Goal: Task Accomplishment & Management: Manage account settings

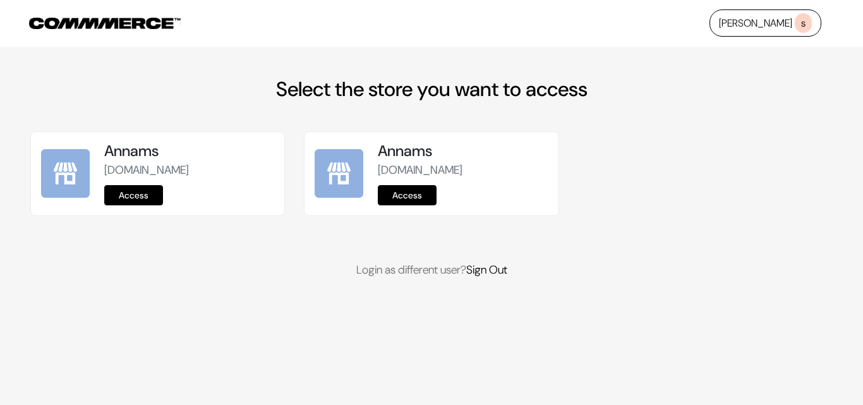
click at [113, 195] on link "Access" at bounding box center [133, 195] width 59 height 20
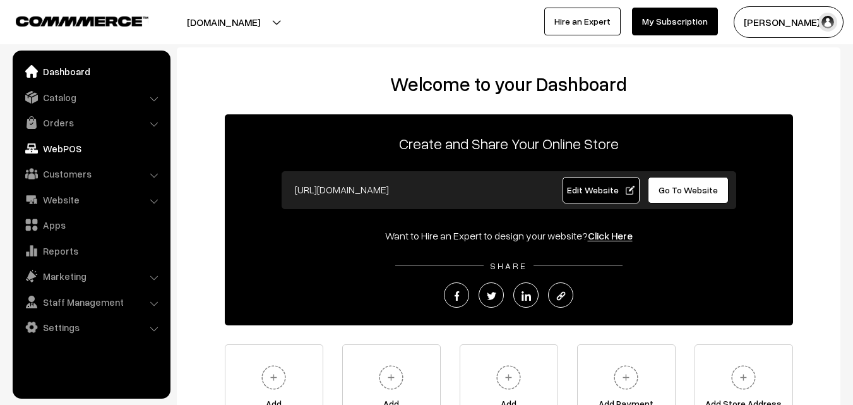
click at [64, 150] on link "WebPOS" at bounding box center [91, 148] width 150 height 23
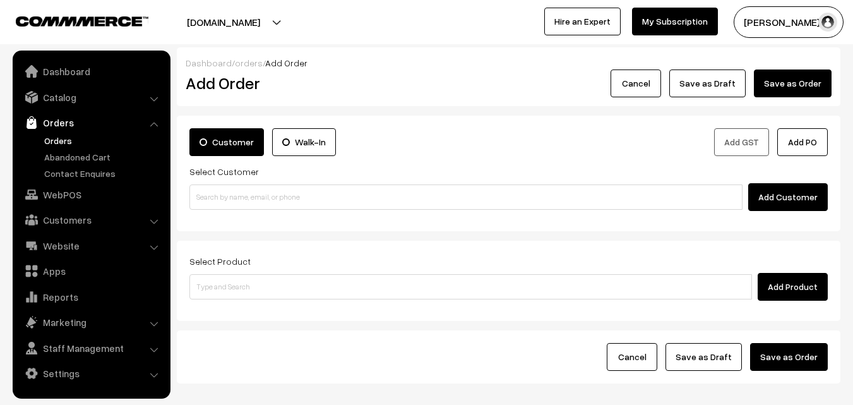
click at [229, 193] on input at bounding box center [465, 196] width 553 height 25
click at [214, 193] on input "99406 52732" at bounding box center [465, 196] width 553 height 25
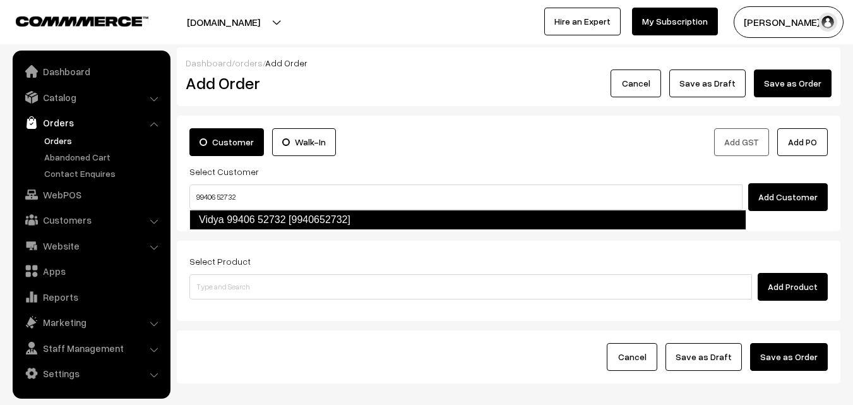
click at [222, 215] on link "Vidya 99406 52732 [9940652732]" at bounding box center [467, 220] width 557 height 20
type input "99406 52732"
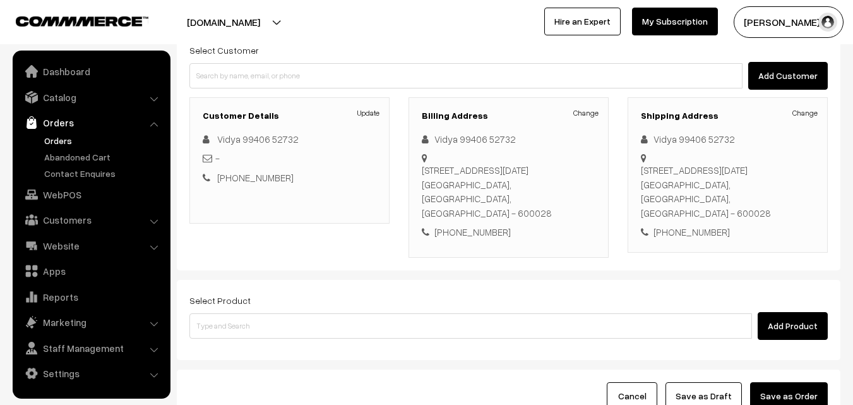
scroll to position [231, 0]
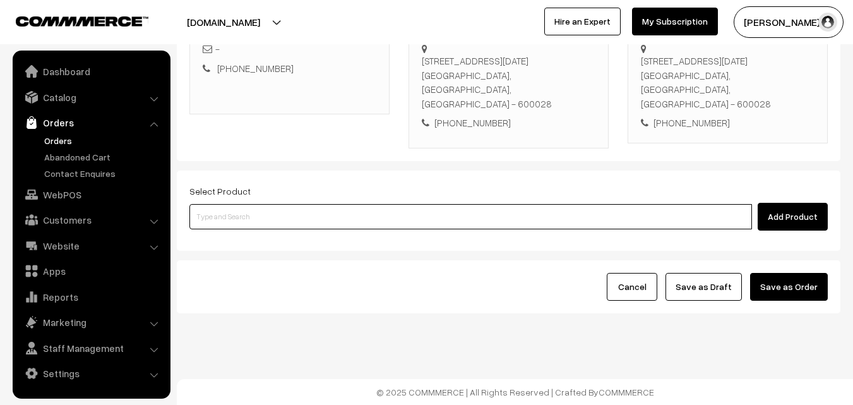
click at [266, 222] on input at bounding box center [470, 216] width 563 height 25
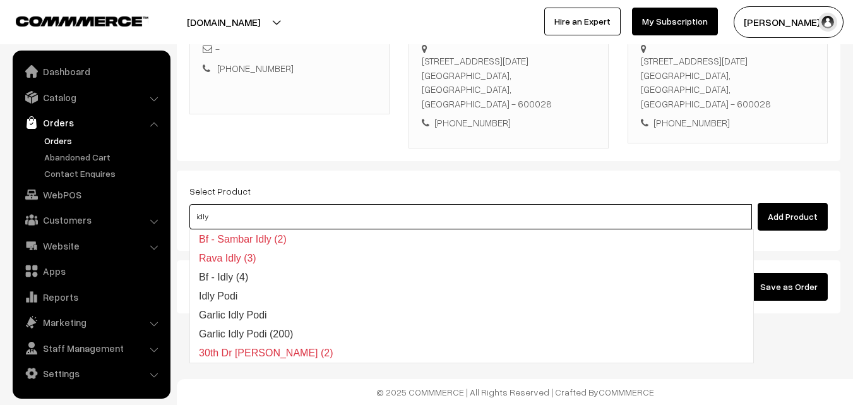
type input "idly"
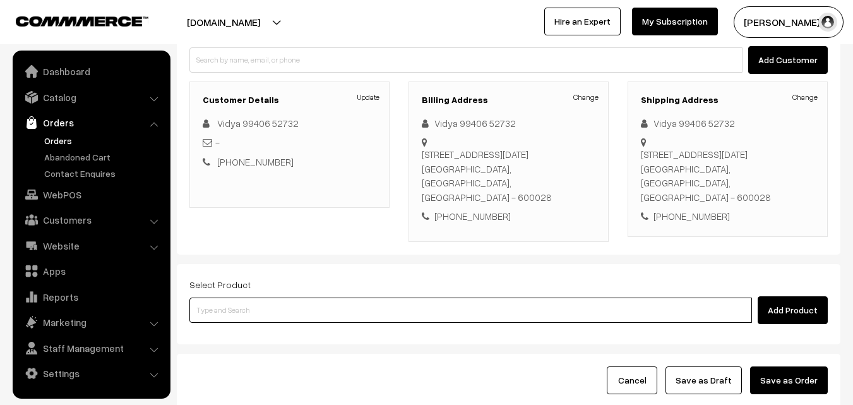
scroll to position [0, 0]
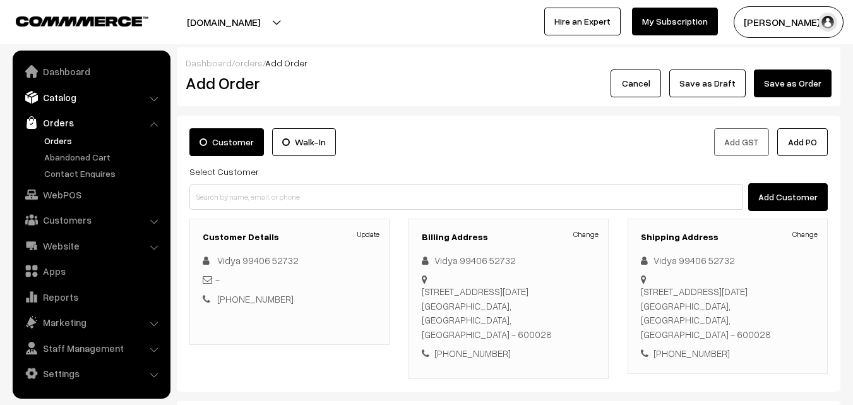
click at [59, 96] on link "Catalog" at bounding box center [91, 97] width 150 height 23
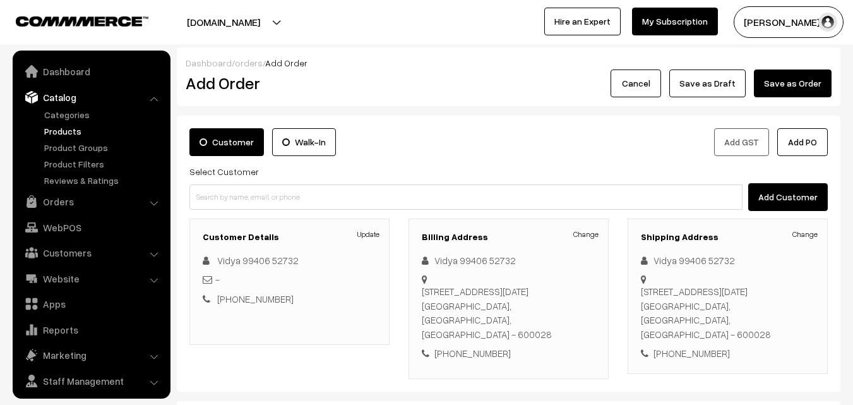
click at [57, 129] on link "Products" at bounding box center [103, 130] width 125 height 13
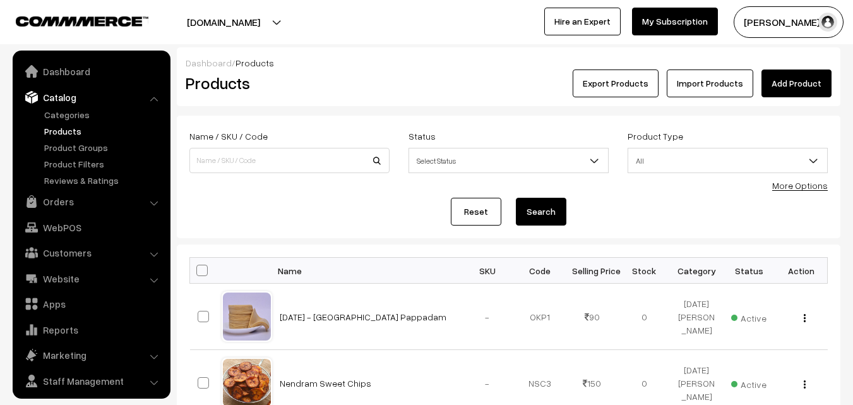
scroll to position [32, 0]
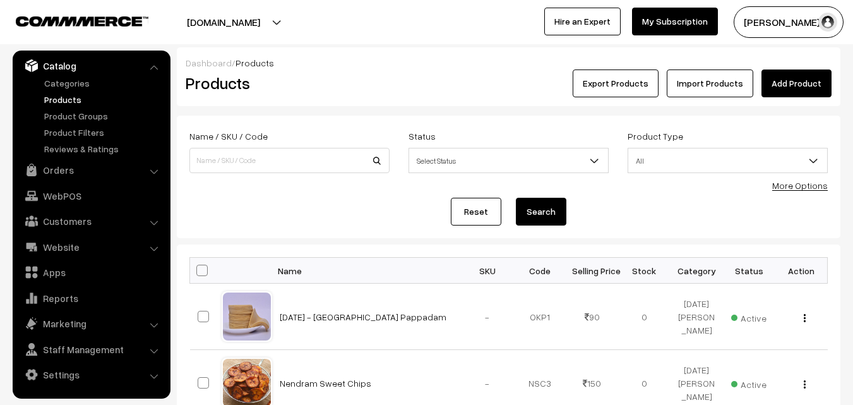
click at [808, 193] on form "Name / SKU / Code Status Select Status Active Inactive Select Status Product Ty…" at bounding box center [509, 177] width 664 height 123
click at [808, 185] on link "More Options" at bounding box center [800, 185] width 56 height 11
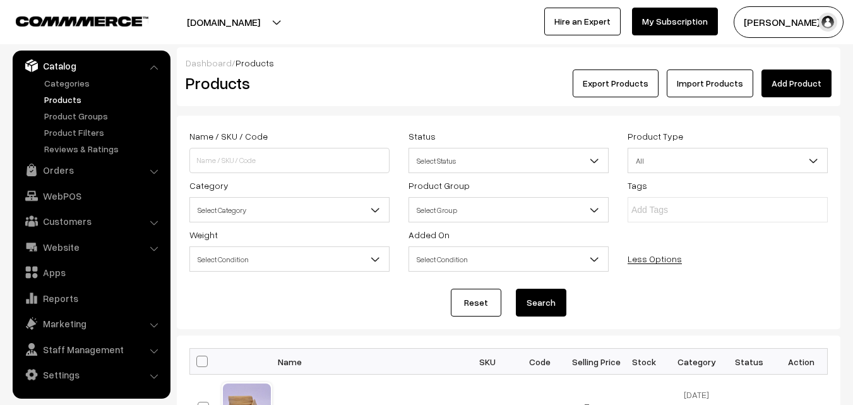
click at [277, 204] on span "Select Category" at bounding box center [289, 210] width 199 height 22
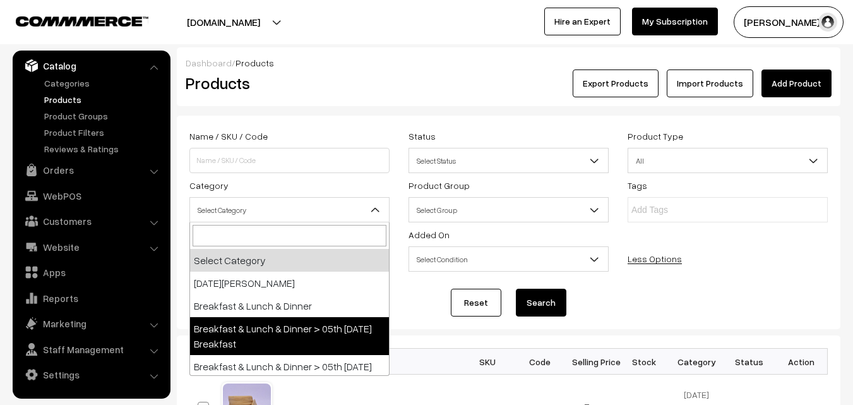
select select "91"
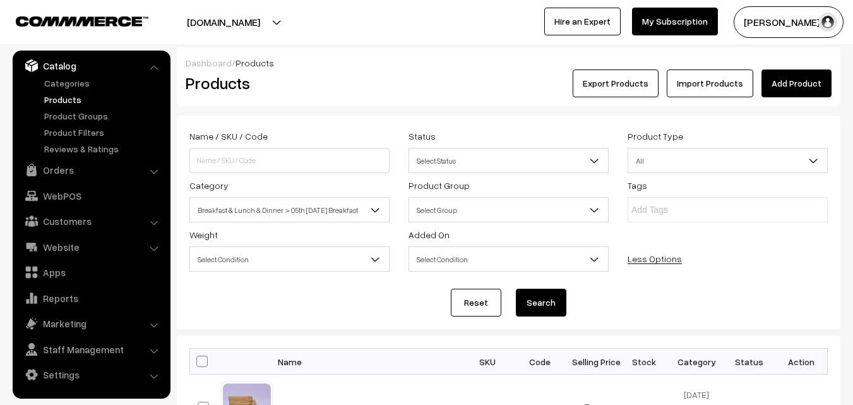
click at [531, 301] on button "Search" at bounding box center [541, 303] width 51 height 28
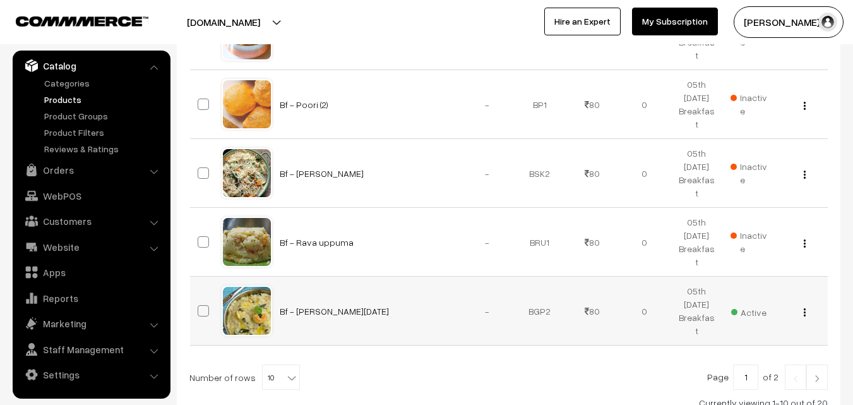
scroll to position [849, 0]
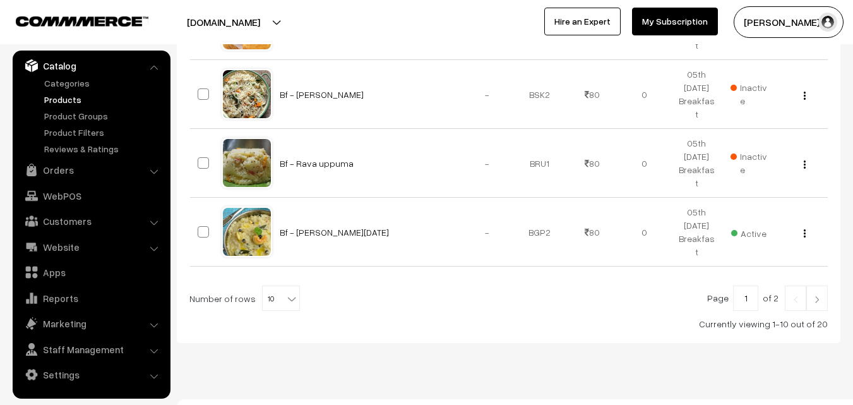
click at [285, 292] on b at bounding box center [291, 298] width 13 height 13
select select "100"
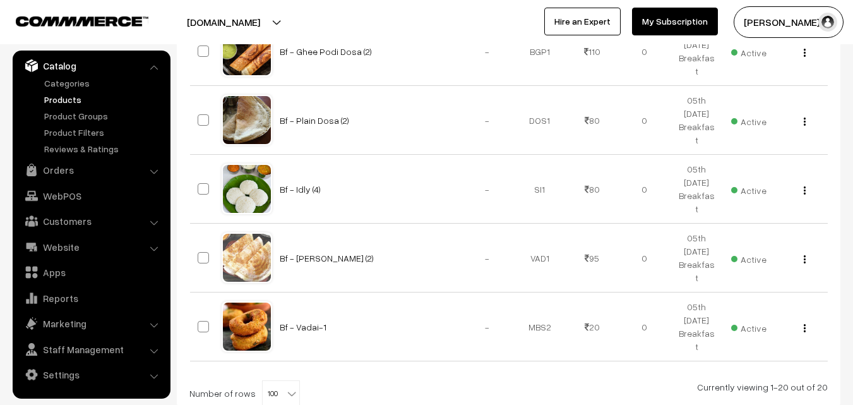
scroll to position [1626, 0]
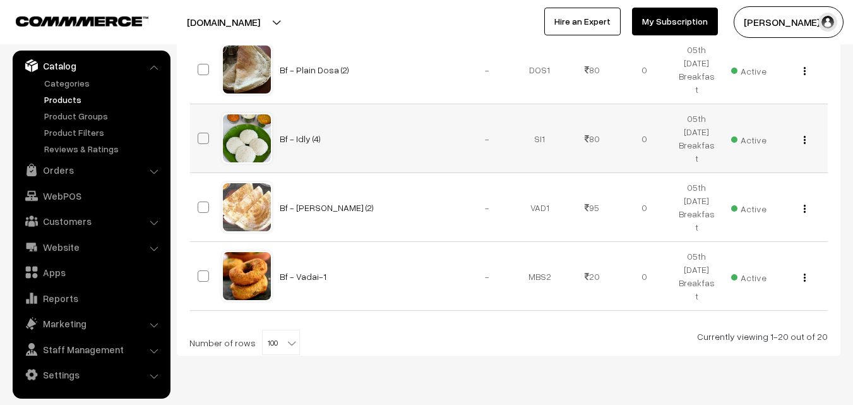
click at [804, 136] on img "button" at bounding box center [805, 140] width 2 height 8
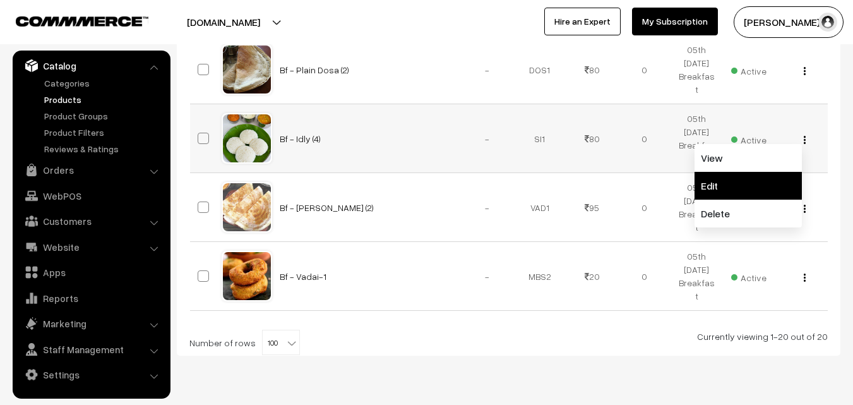
click at [751, 172] on link "Edit" at bounding box center [748, 186] width 107 height 28
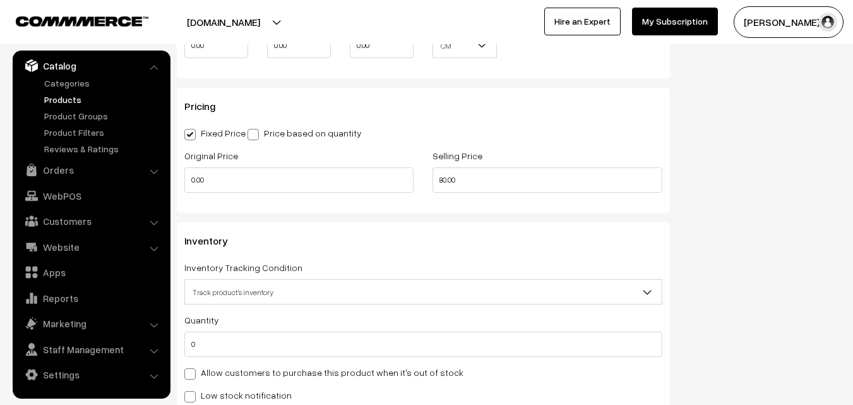
scroll to position [1074, 0]
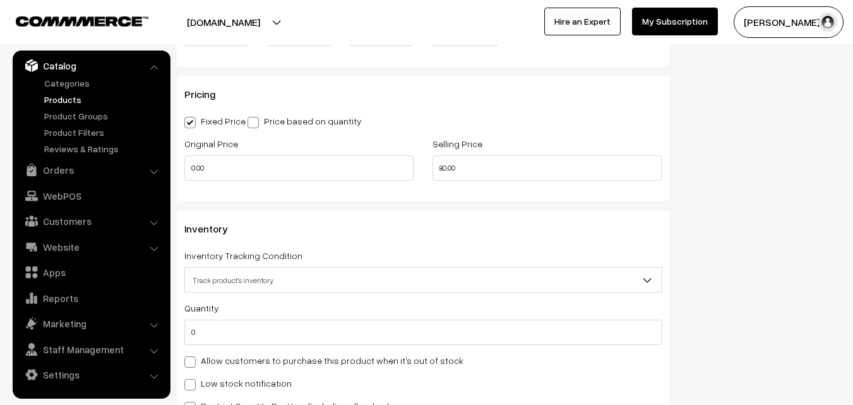
click at [207, 361] on label "Allow customers to purchase this product when it's out of stock" at bounding box center [323, 360] width 279 height 13
click at [193, 361] on input "Allow customers to purchase this product when it's out of stock" at bounding box center [188, 360] width 8 height 8
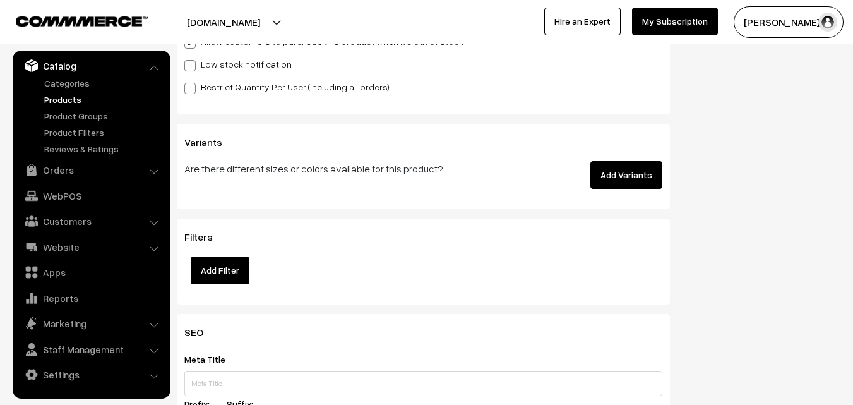
scroll to position [1263, 0]
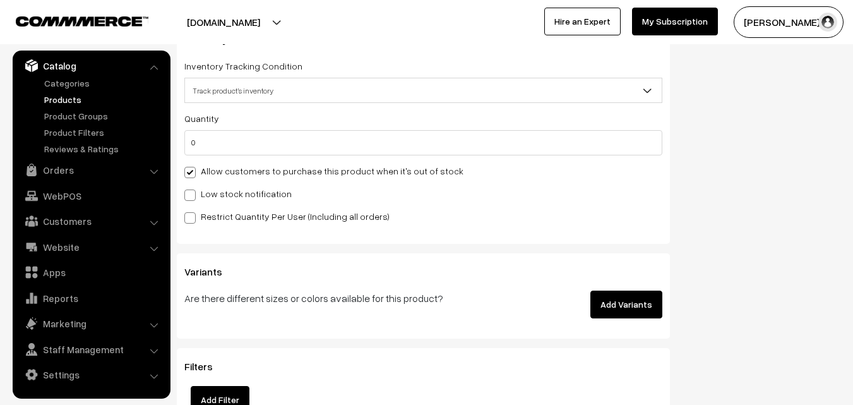
click at [225, 170] on label "Allow customers to purchase this product when it's out of stock" at bounding box center [323, 170] width 279 height 13
click at [193, 170] on input "Allow customers to purchase this product when it's out of stock" at bounding box center [188, 170] width 8 height 8
checkbox input "false"
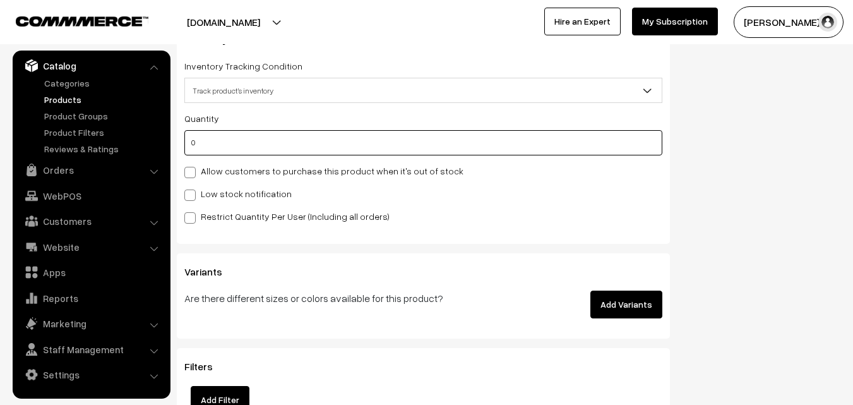
drag, startPoint x: 241, startPoint y: 148, endPoint x: 78, endPoint y: 124, distance: 165.2
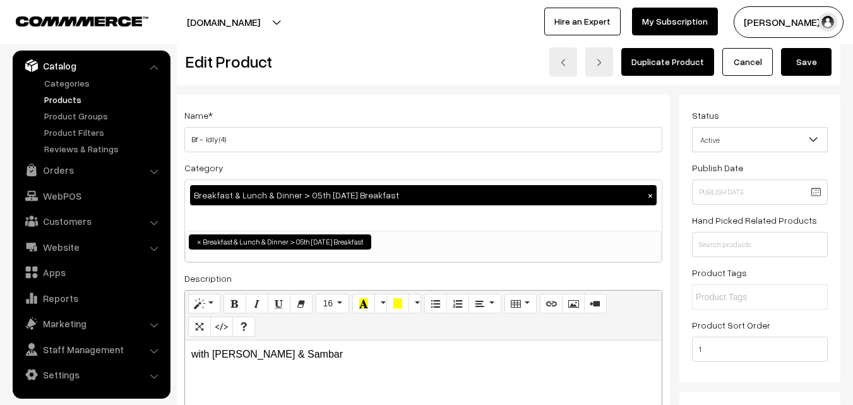
scroll to position [0, 0]
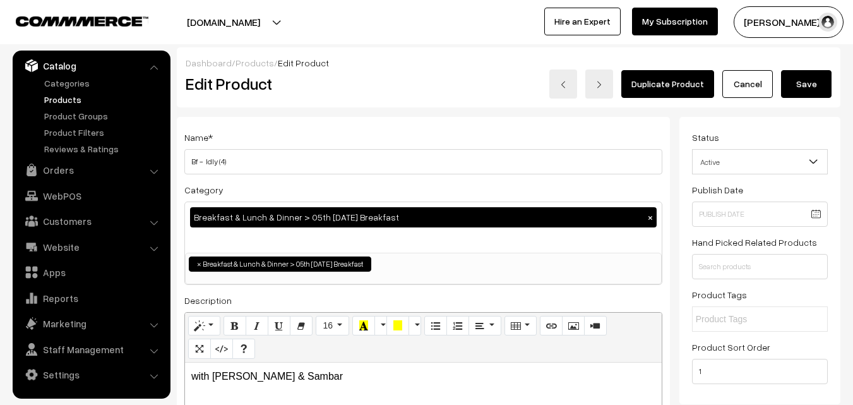
type input "1"
click at [793, 83] on button "Save" at bounding box center [806, 84] width 51 height 28
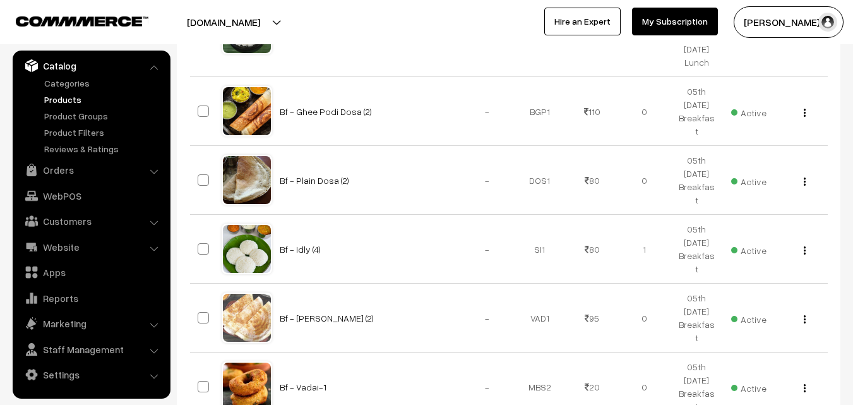
scroll to position [1626, 0]
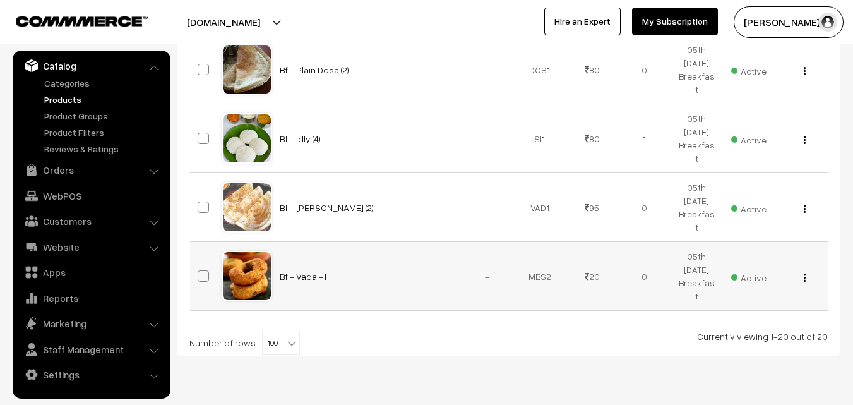
click at [805, 273] on img "button" at bounding box center [805, 277] width 2 height 8
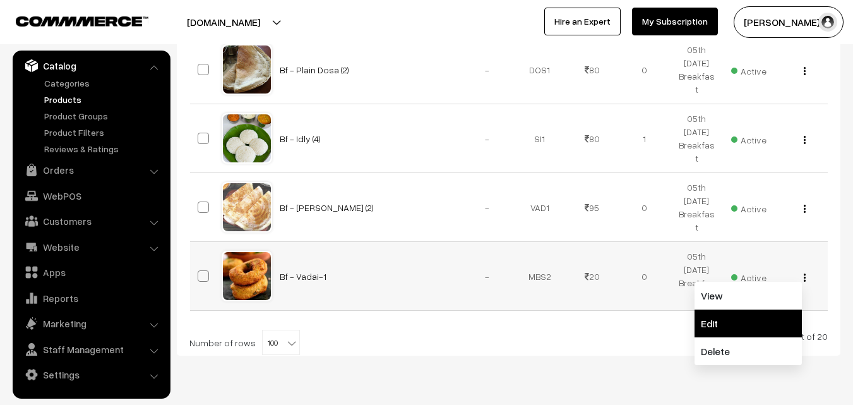
click at [738, 309] on link "Edit" at bounding box center [748, 323] width 107 height 28
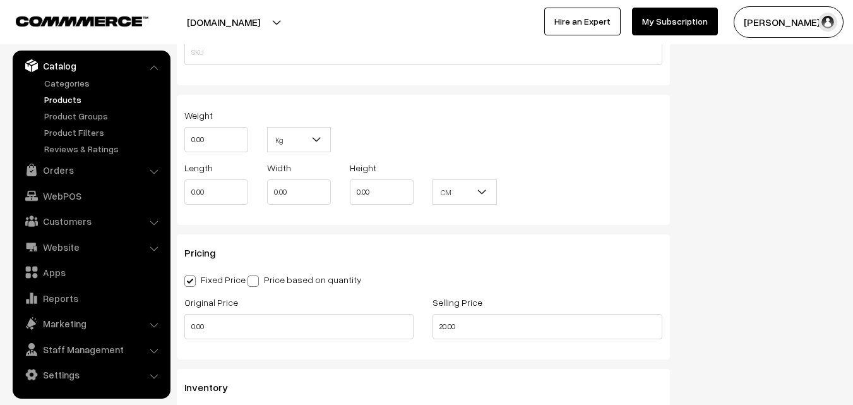
scroll to position [1074, 0]
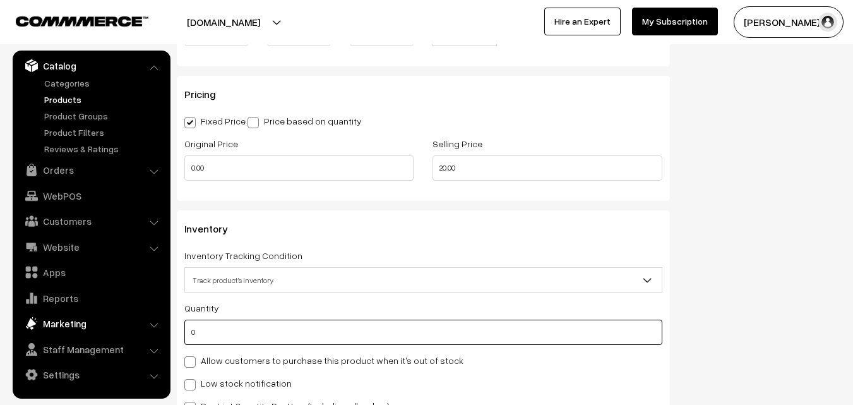
click at [160, 327] on body "Thank you for showing interest. Our team will call you shortly. Close annamfood…" at bounding box center [426, 74] width 853 height 2296
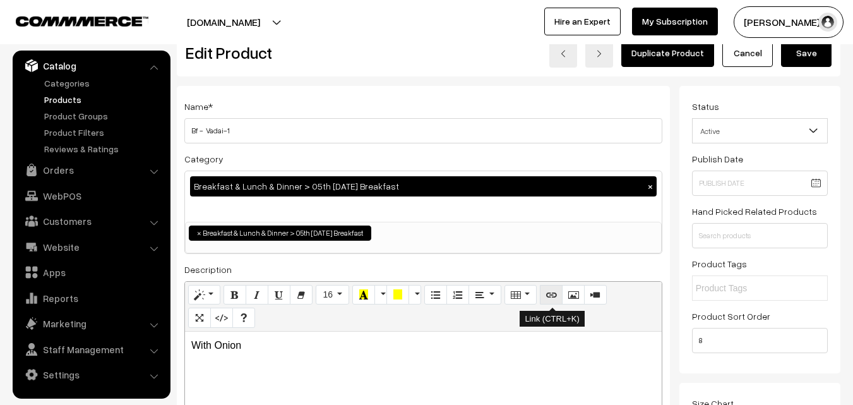
scroll to position [0, 0]
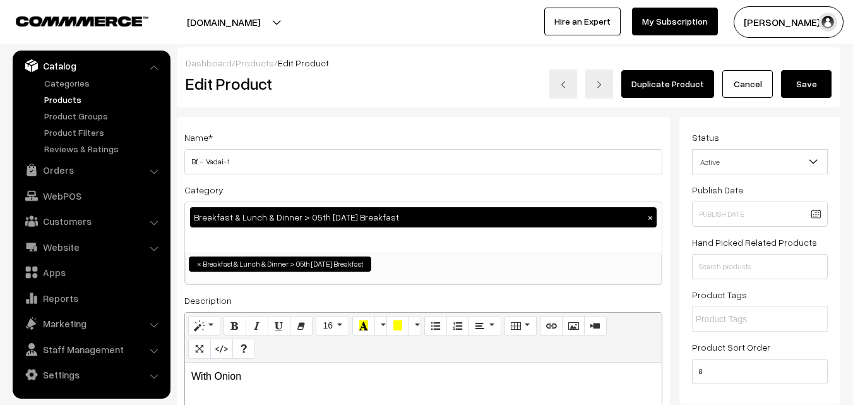
type input "1"
click at [798, 97] on button "Save" at bounding box center [806, 84] width 51 height 28
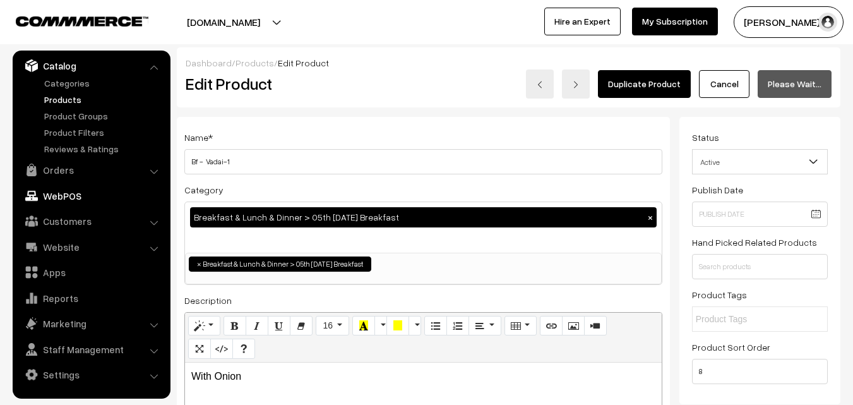
click at [68, 195] on link "WebPOS" at bounding box center [91, 195] width 150 height 23
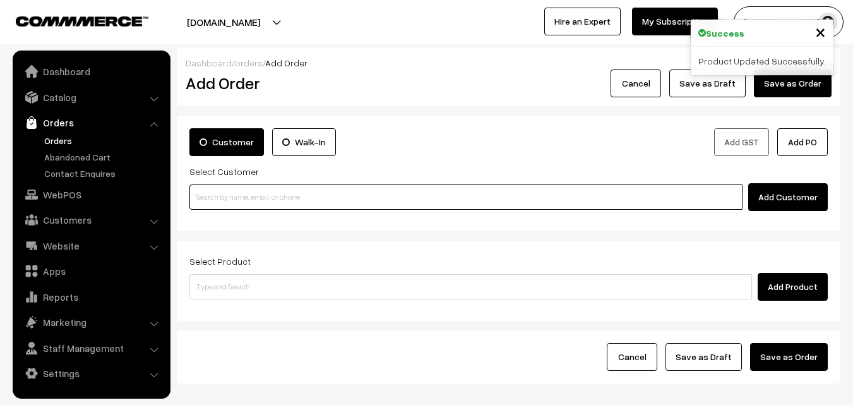
click at [237, 207] on input at bounding box center [465, 196] width 553 height 25
paste input "99406 52732"
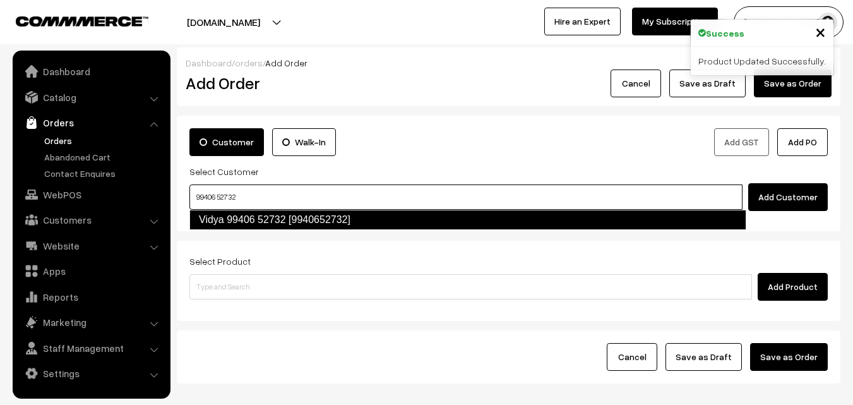
click at [217, 212] on link "Vidya 99406 52732 [9940652732]" at bounding box center [467, 220] width 557 height 20
type input "99406 52732"
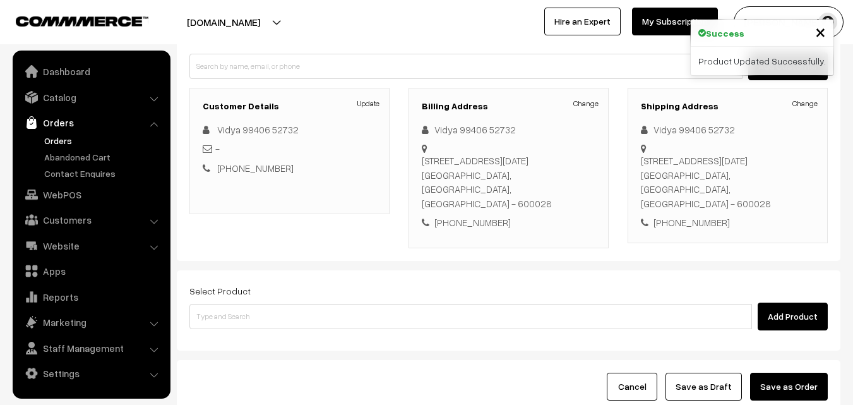
scroll to position [231, 0]
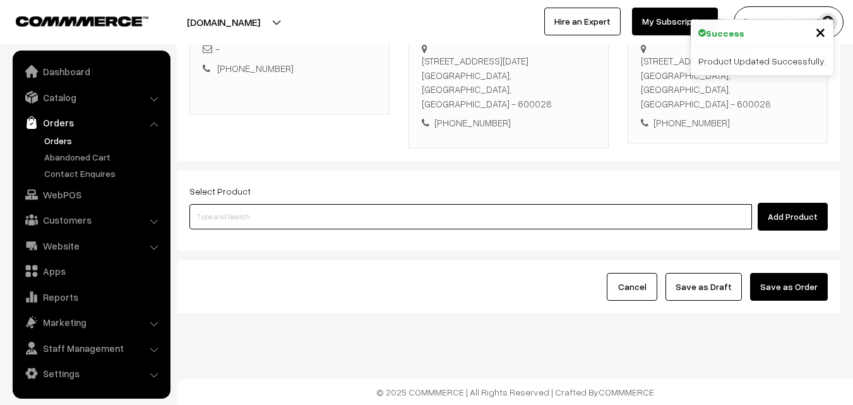
click at [272, 222] on input at bounding box center [470, 216] width 563 height 25
type input "idly"
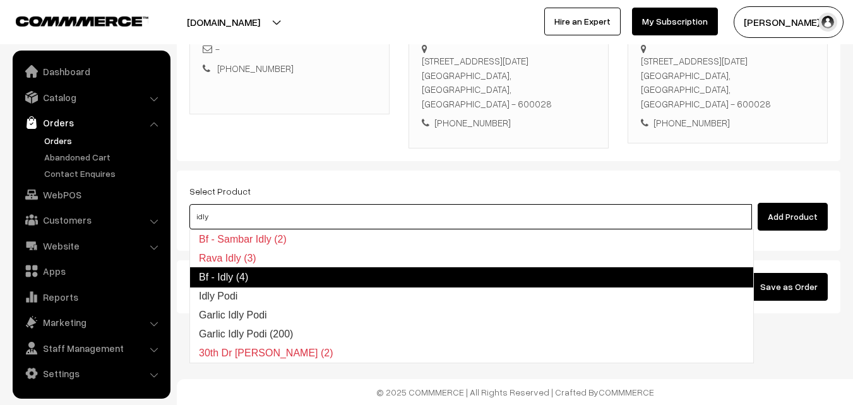
click at [247, 282] on link "Bf - Idly (4)" at bounding box center [471, 277] width 565 height 20
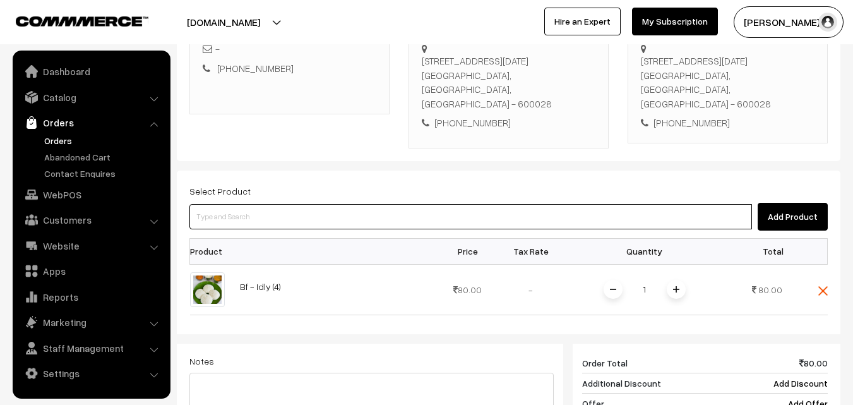
click at [242, 204] on input at bounding box center [470, 216] width 563 height 25
click at [240, 212] on input at bounding box center [470, 216] width 563 height 25
type input "vadai"
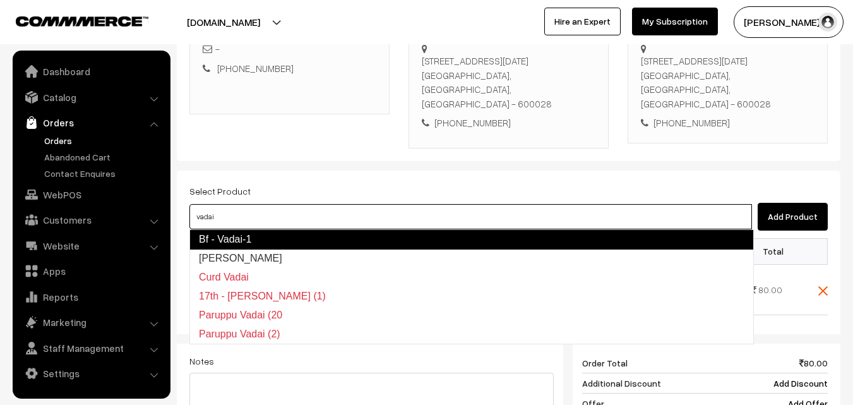
click at [232, 236] on link "Bf - Vadai-1" at bounding box center [471, 239] width 565 height 20
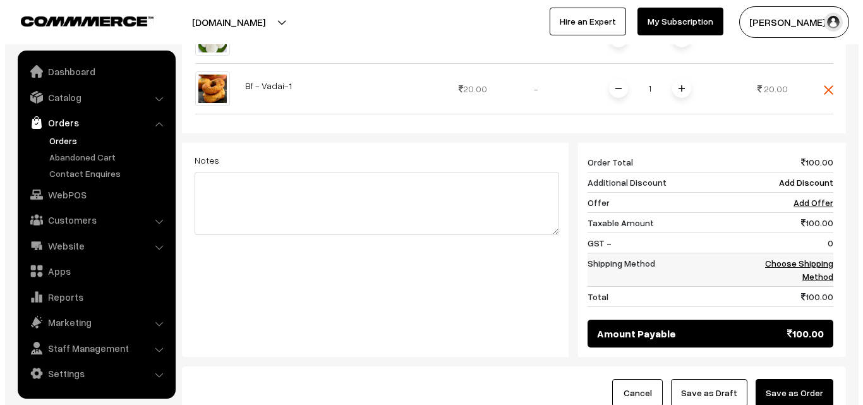
scroll to position [483, 0]
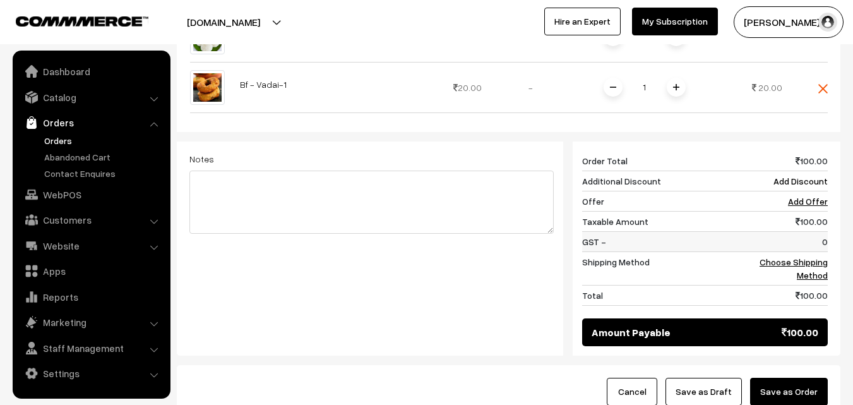
click at [806, 242] on td "0" at bounding box center [789, 241] width 78 height 20
click at [805, 258] on link "Choose Shipping Method" at bounding box center [794, 268] width 68 height 24
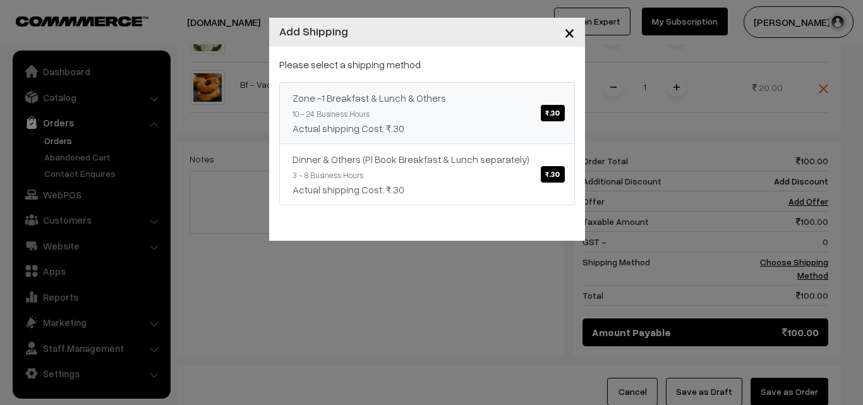
click at [519, 109] on link "Zone -1 Breakfast & Lunch & Others ₹.30 10 - 24 Business Hours Actual shipping …" at bounding box center [427, 113] width 296 height 62
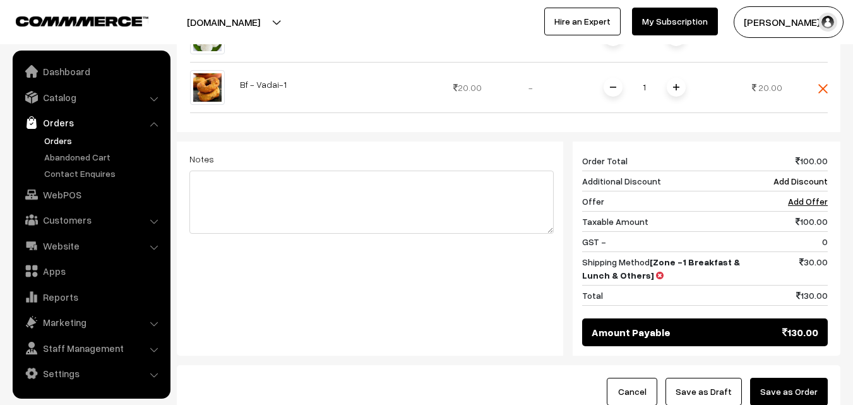
click at [773, 387] on button "Save as Order" at bounding box center [789, 392] width 78 height 28
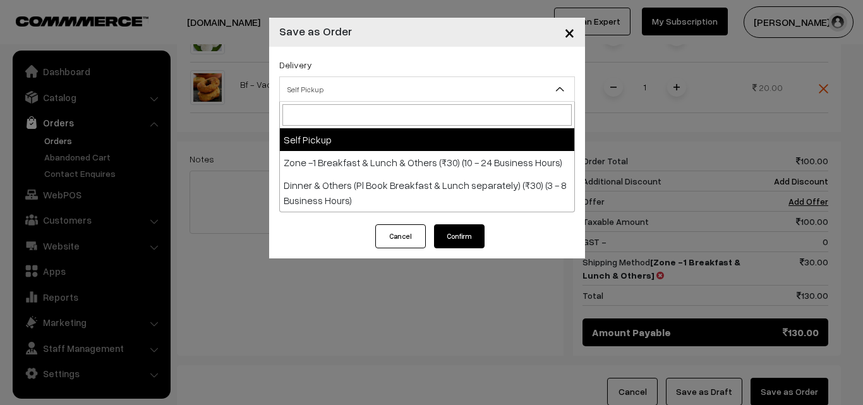
click at [344, 94] on span "Self Pickup" at bounding box center [427, 89] width 294 height 22
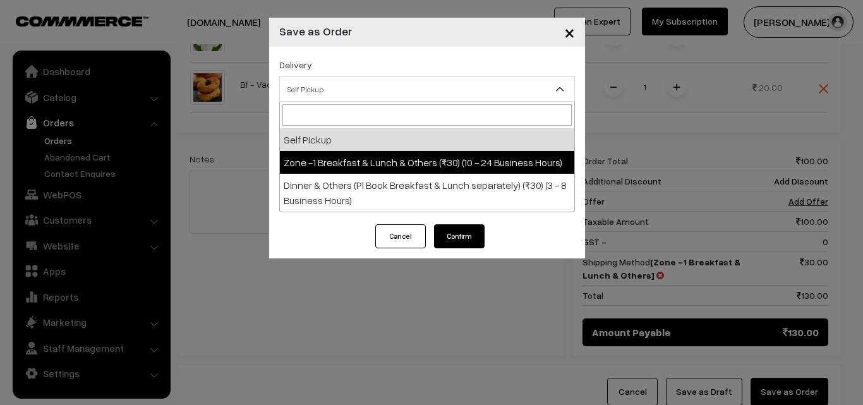
select select "ZON1"
select select "3"
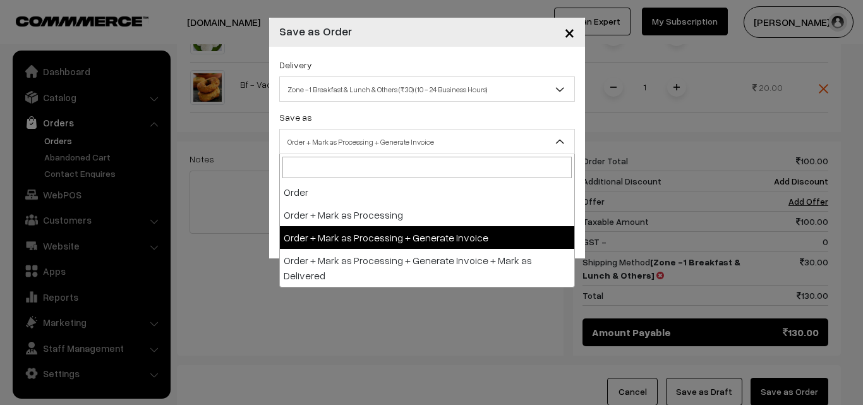
drag, startPoint x: 373, startPoint y: 129, endPoint x: 394, endPoint y: 159, distance: 36.1
click at [373, 130] on span "Order + Mark as Processing + Generate Invoice" at bounding box center [427, 141] width 296 height 25
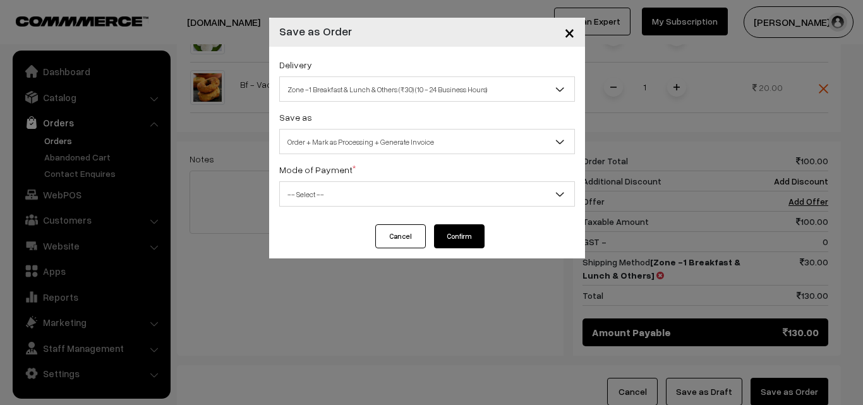
click at [327, 200] on span "-- Select --" at bounding box center [427, 194] width 294 height 22
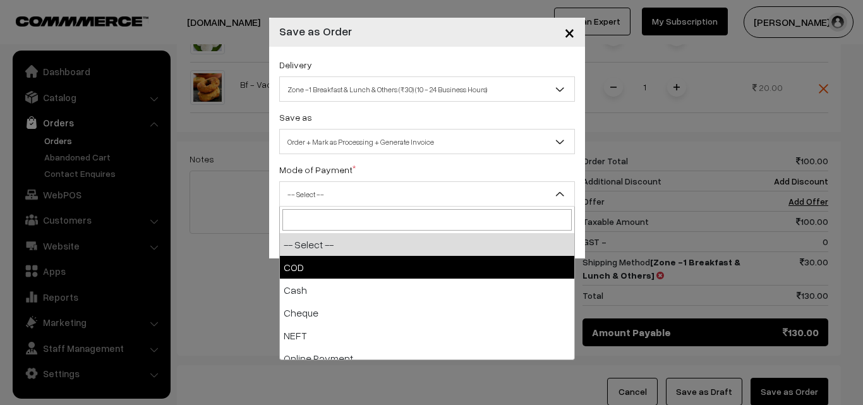
drag, startPoint x: 321, startPoint y: 258, endPoint x: 433, endPoint y: 265, distance: 112.6
select select "1"
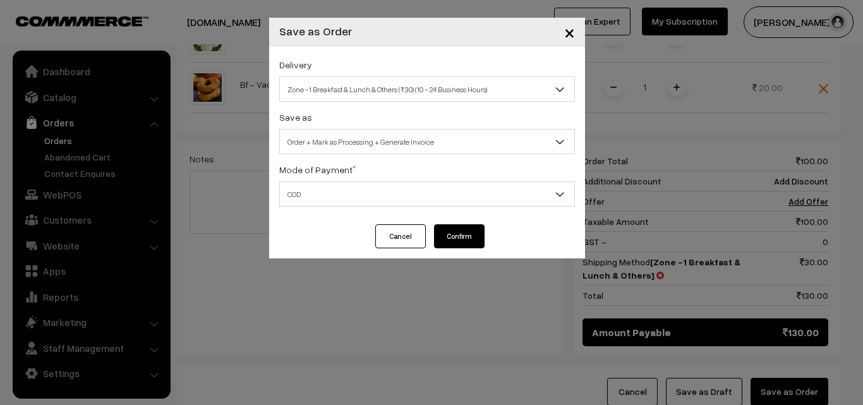
click at [457, 229] on button "Confirm" at bounding box center [459, 236] width 51 height 24
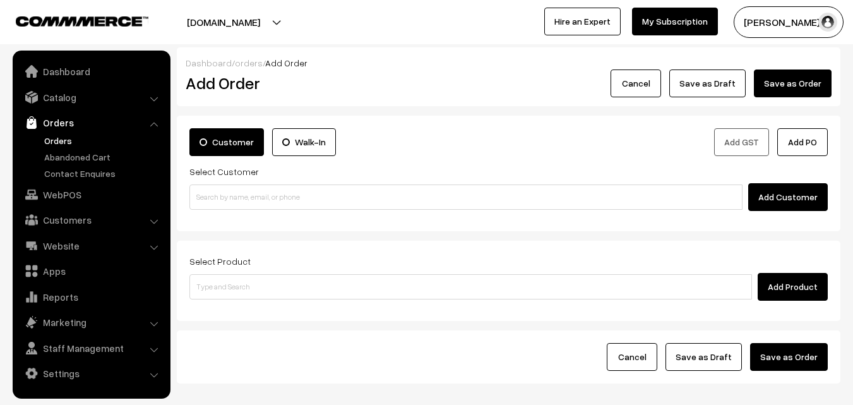
click at [72, 144] on link "Orders" at bounding box center [103, 140] width 125 height 13
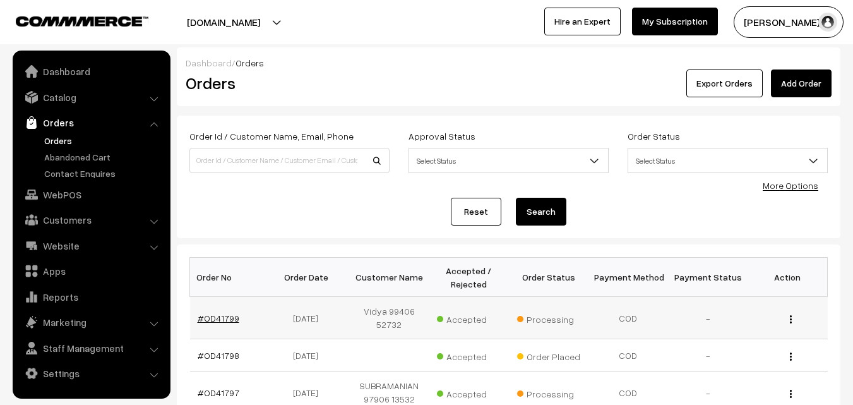
click at [219, 318] on link "#OD41799" at bounding box center [219, 318] width 42 height 11
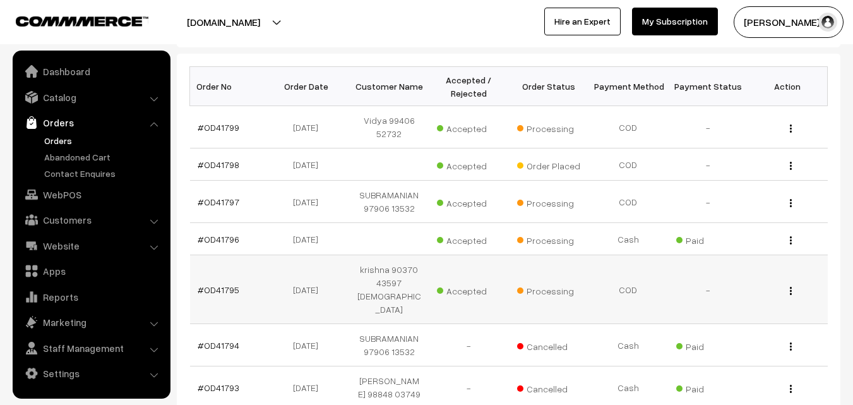
scroll to position [379, 0]
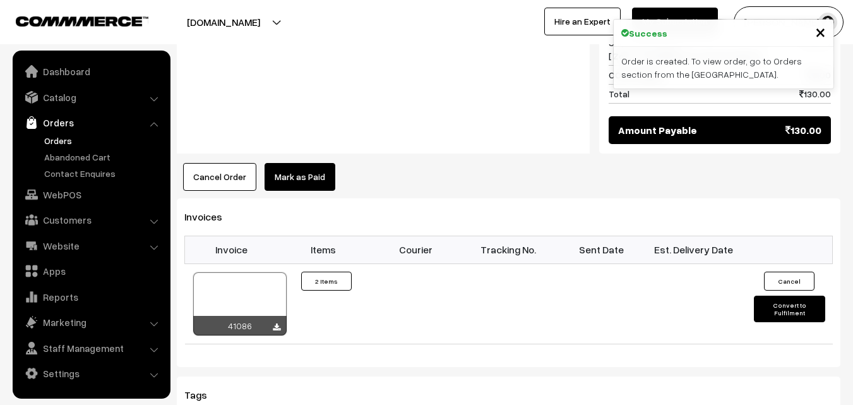
click at [221, 176] on button "Cancel Order" at bounding box center [219, 177] width 73 height 28
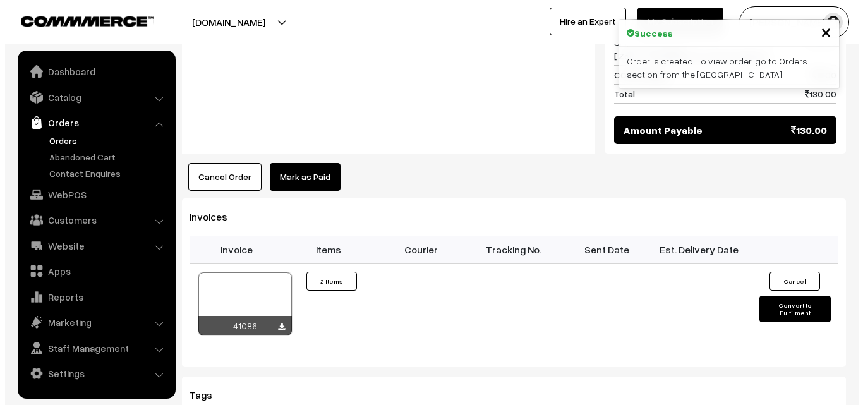
scroll to position [760, 0]
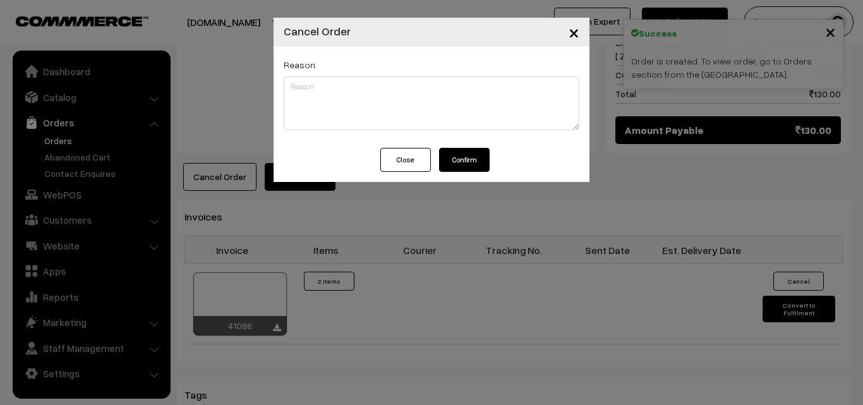
click at [465, 154] on button "Confirm" at bounding box center [464, 160] width 51 height 24
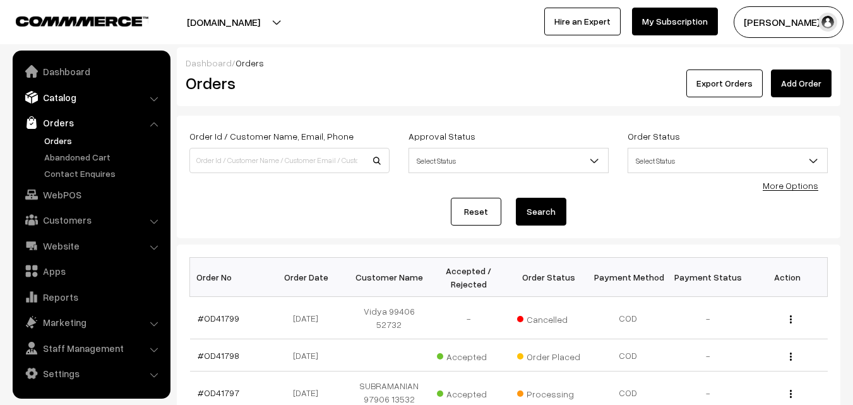
click at [69, 100] on link "Catalog" at bounding box center [91, 97] width 150 height 23
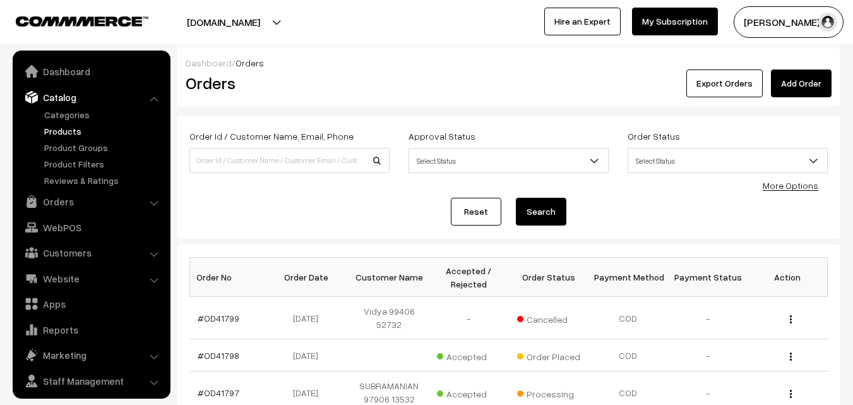
click at [72, 128] on link "Products" at bounding box center [103, 130] width 125 height 13
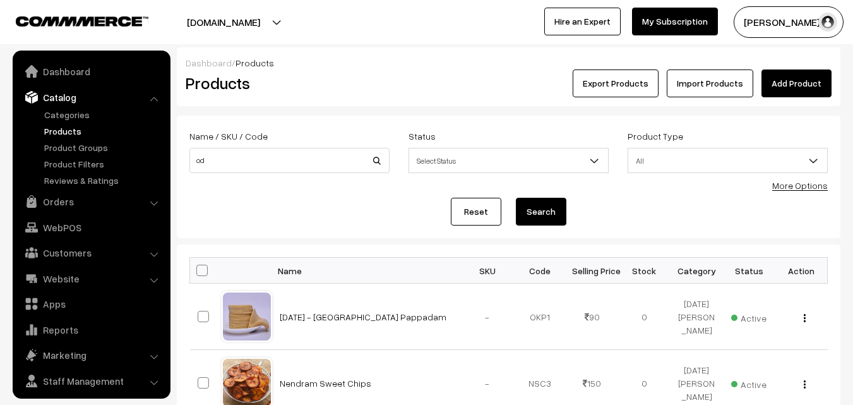
scroll to position [32, 0]
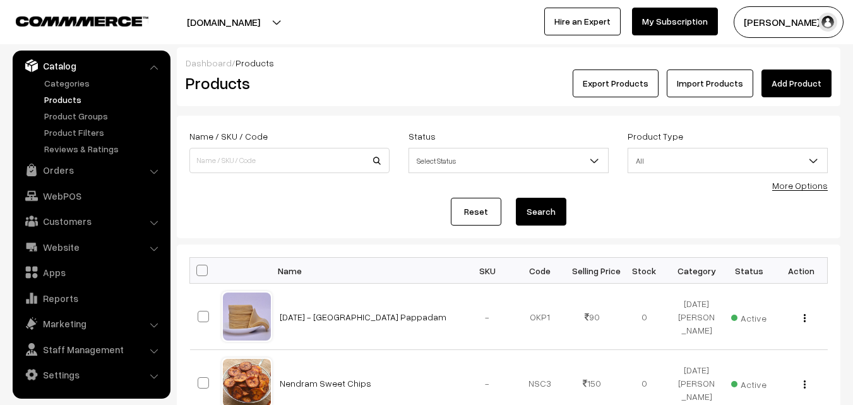
click at [804, 185] on link "More Options" at bounding box center [800, 185] width 56 height 11
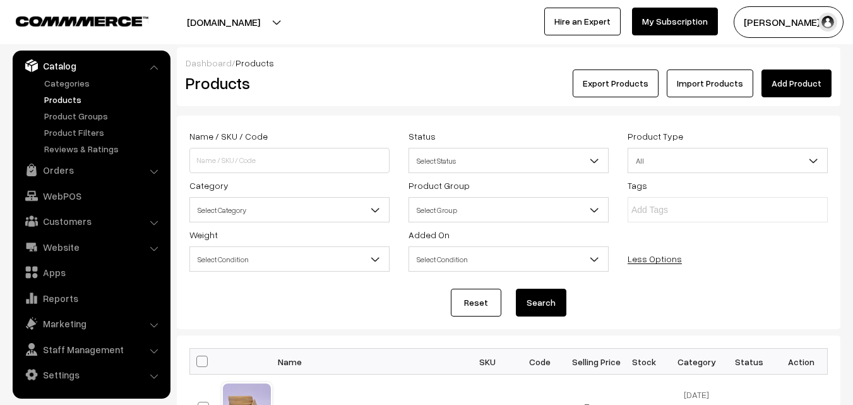
click at [267, 215] on span "Select Category" at bounding box center [289, 210] width 199 height 22
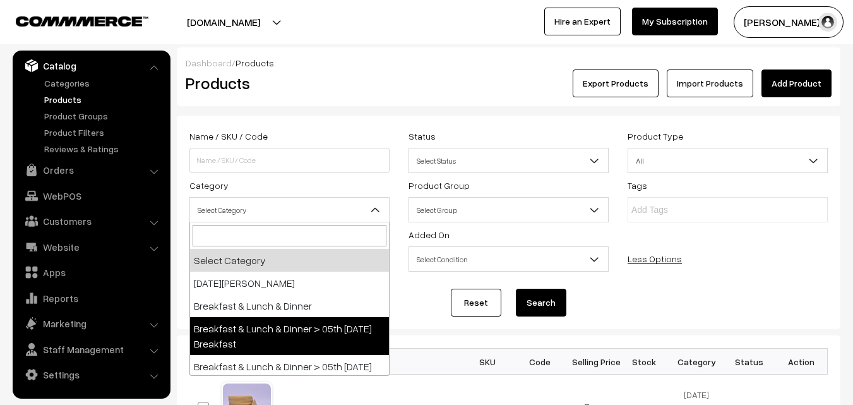
select select "91"
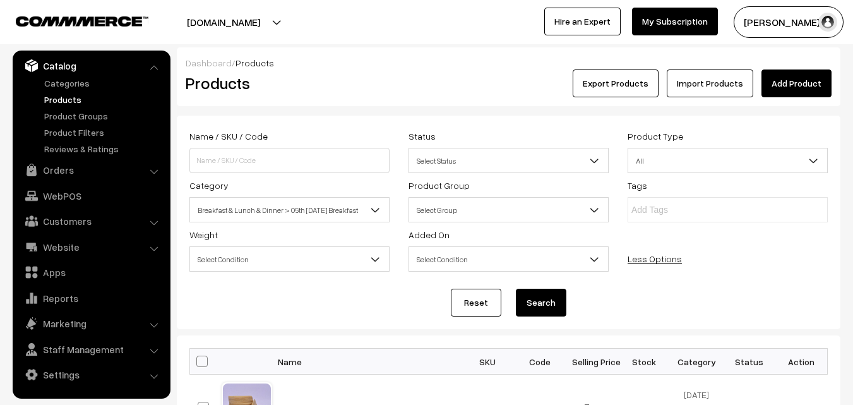
click at [538, 297] on button "Search" at bounding box center [541, 303] width 51 height 28
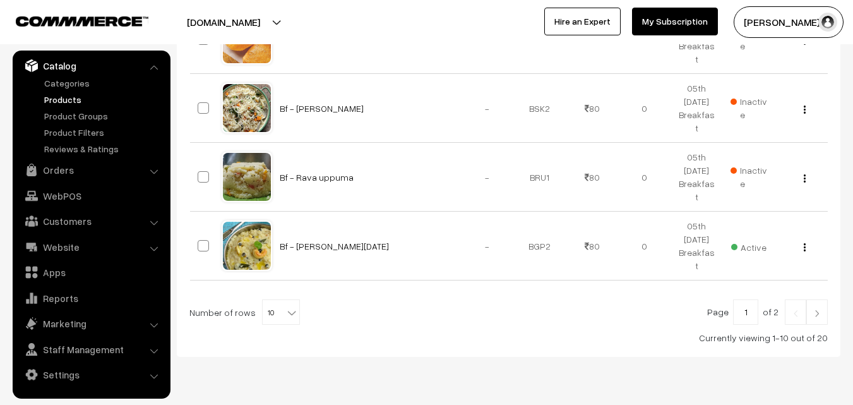
scroll to position [849, 0]
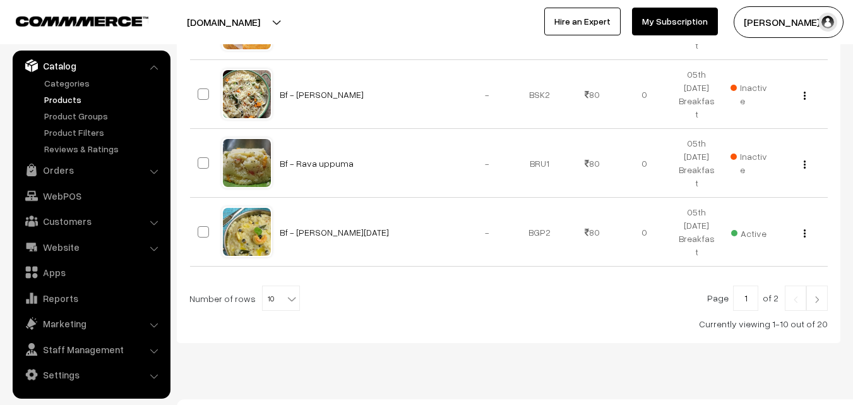
click at [285, 292] on b at bounding box center [291, 298] width 13 height 13
select select "70"
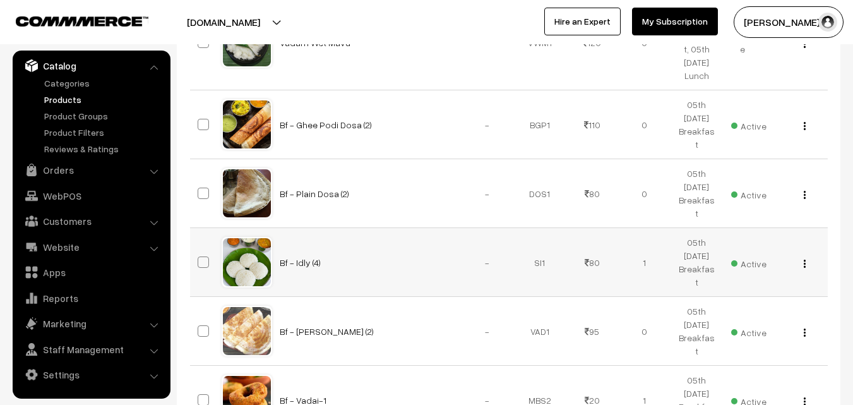
scroll to position [1516, 0]
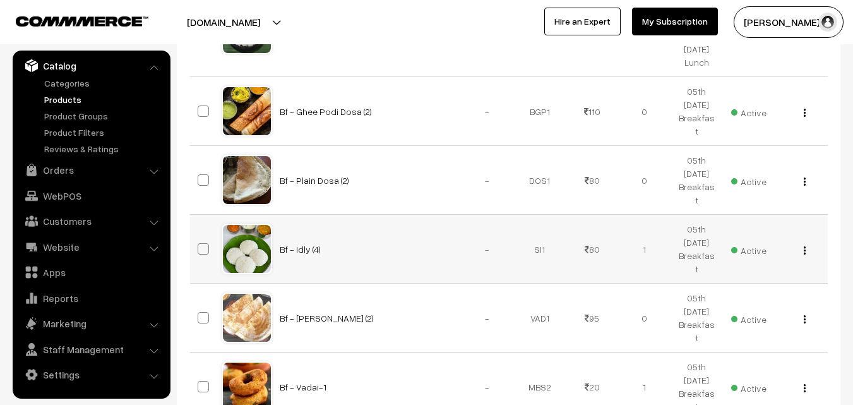
click at [802, 243] on div "View Edit Delete" at bounding box center [801, 249] width 37 height 13
click at [804, 246] on img "button" at bounding box center [805, 250] width 2 height 8
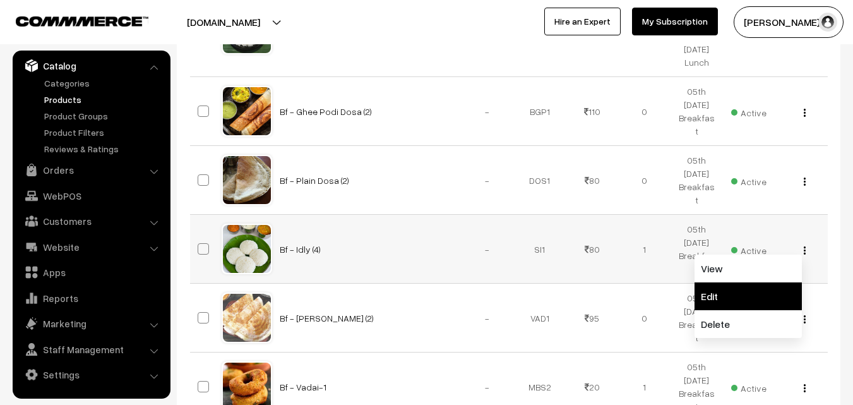
click at [734, 282] on link "Edit" at bounding box center [748, 296] width 107 height 28
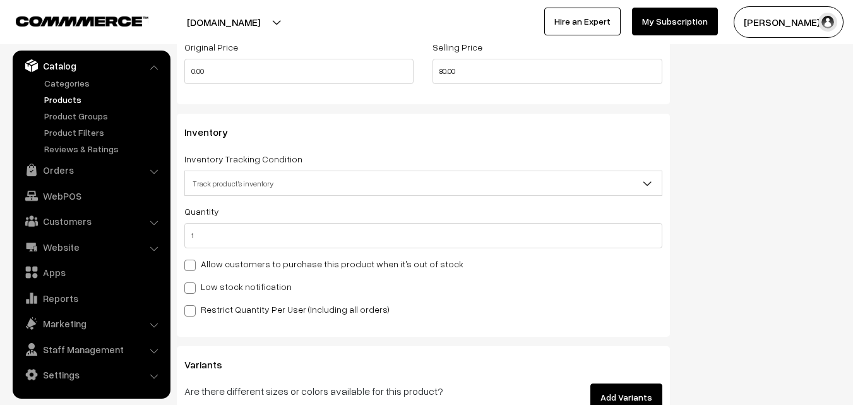
scroll to position [1137, 0]
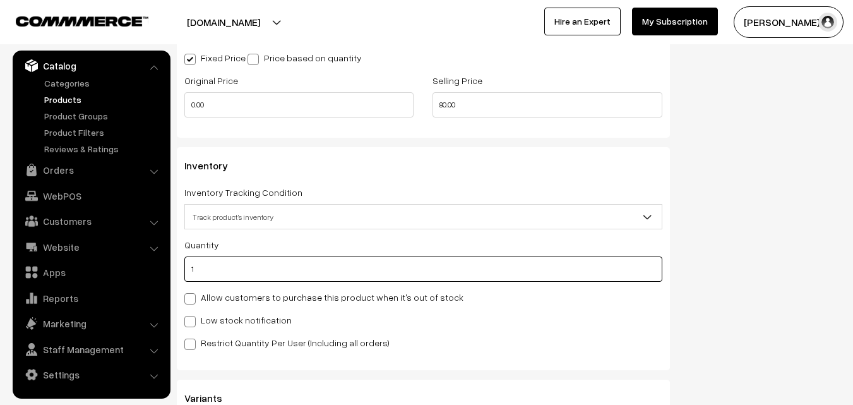
drag, startPoint x: 195, startPoint y: 275, endPoint x: 172, endPoint y: 276, distance: 22.8
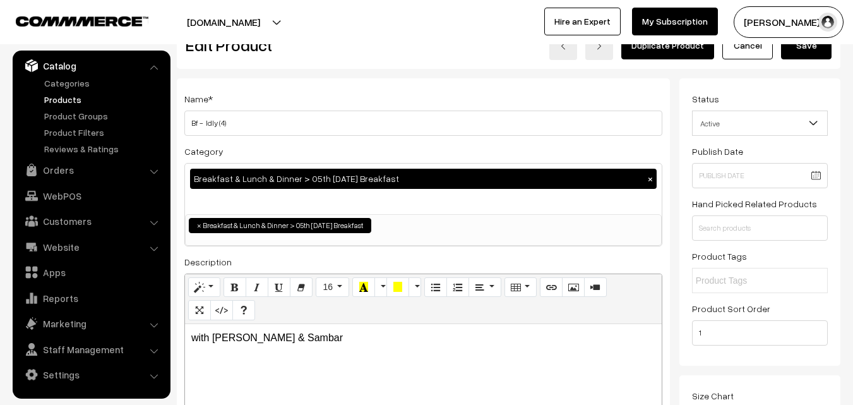
scroll to position [0, 0]
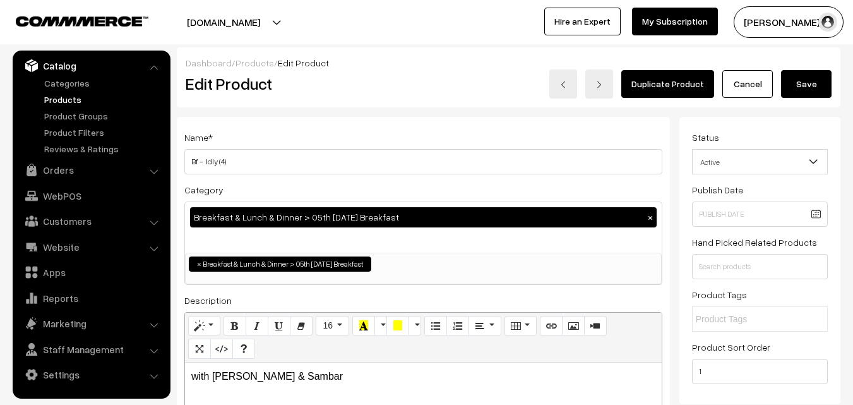
click at [807, 86] on button "Save" at bounding box center [806, 84] width 51 height 28
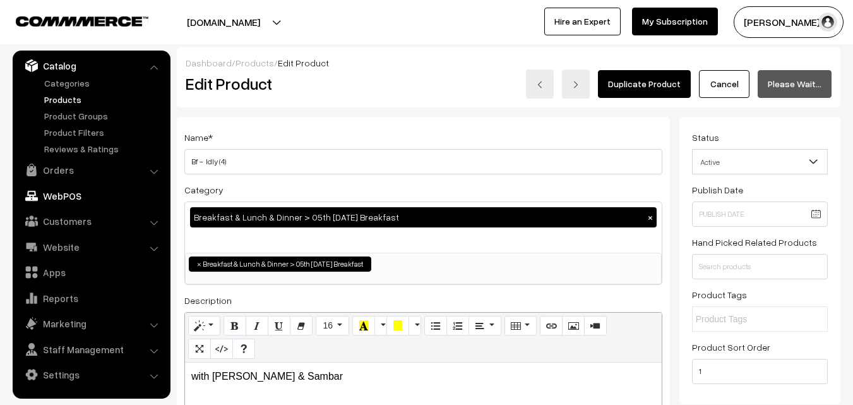
click at [62, 193] on link "WebPOS" at bounding box center [91, 195] width 150 height 23
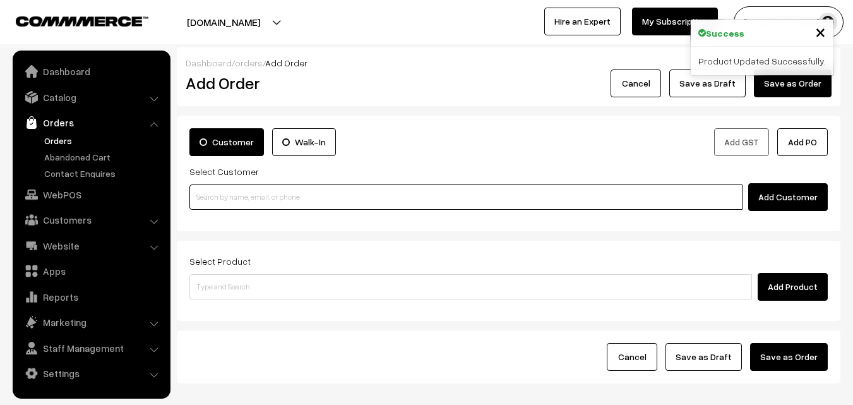
click at [251, 198] on input at bounding box center [465, 196] width 553 height 25
paste input "99406 52732"
click at [214, 187] on input "99406 52732" at bounding box center [465, 196] width 553 height 25
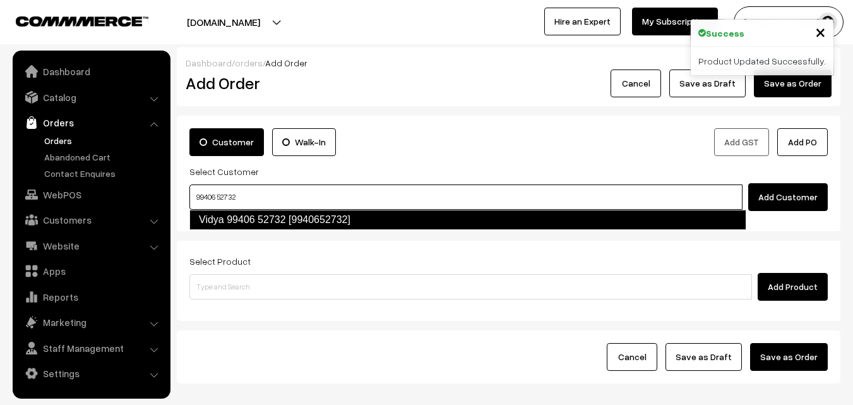
click at [215, 217] on link "Vidya 99406 52732 [9940652732]" at bounding box center [467, 220] width 557 height 20
type input "99406 52732"
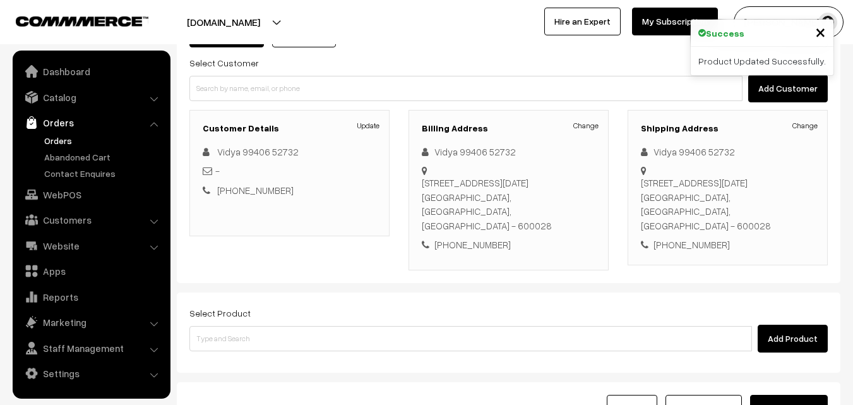
scroll to position [231, 0]
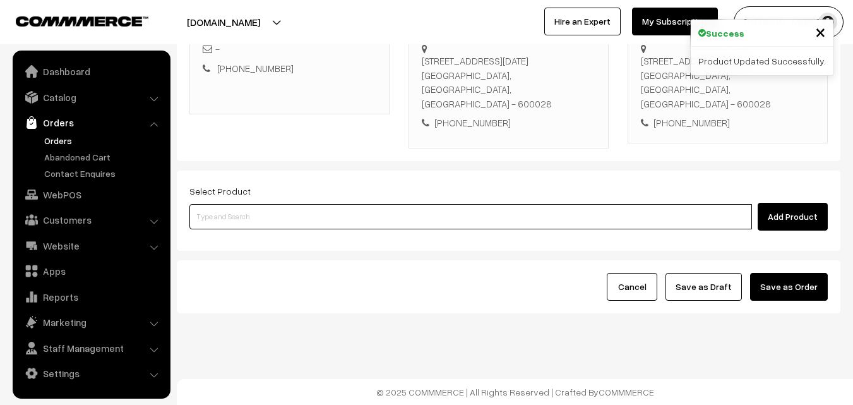
click at [254, 207] on input at bounding box center [470, 216] width 563 height 25
type input "d"
type input "idly"
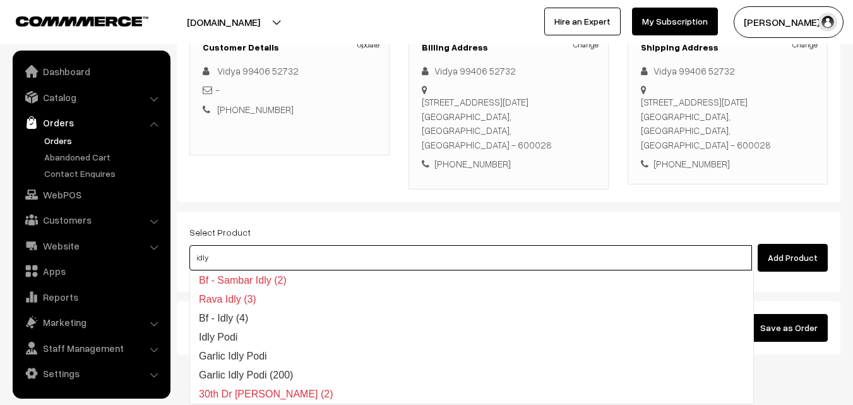
scroll to position [167, 0]
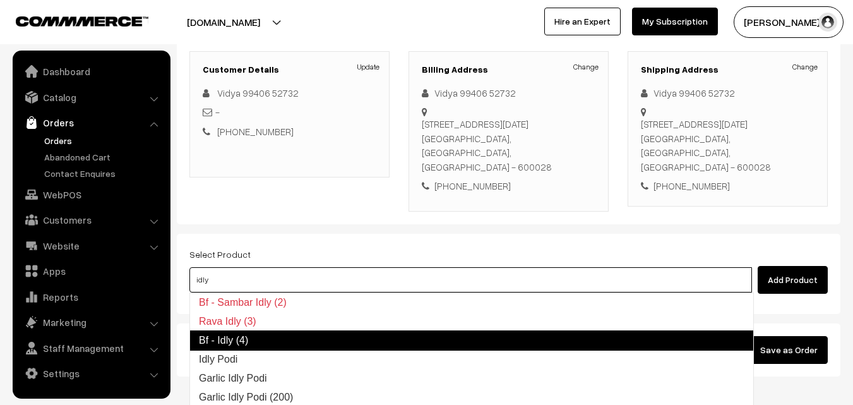
click at [220, 340] on link "Bf - Idly (4)" at bounding box center [471, 340] width 565 height 20
click at [232, 281] on input at bounding box center [470, 279] width 563 height 25
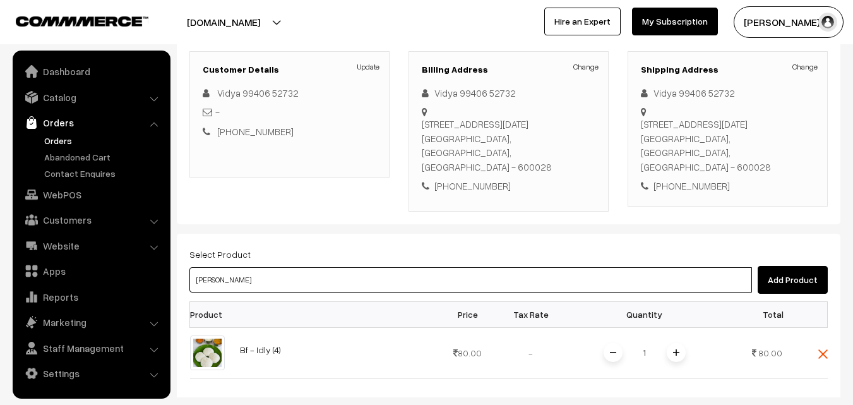
type input "vadai"
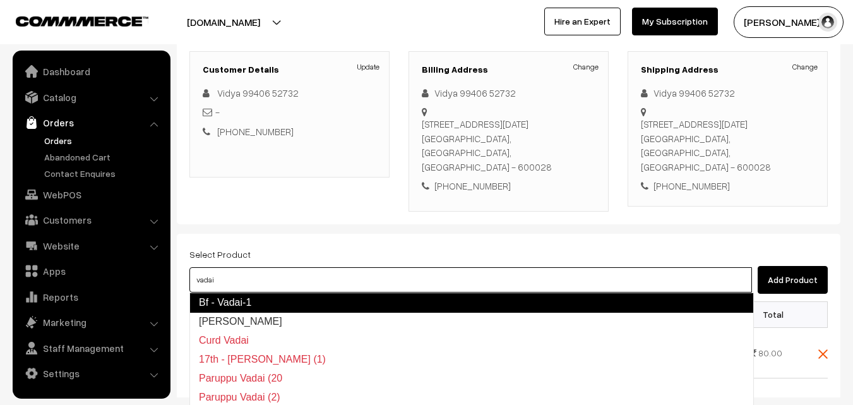
click at [206, 303] on link "Bf - Vadai-1" at bounding box center [471, 302] width 565 height 20
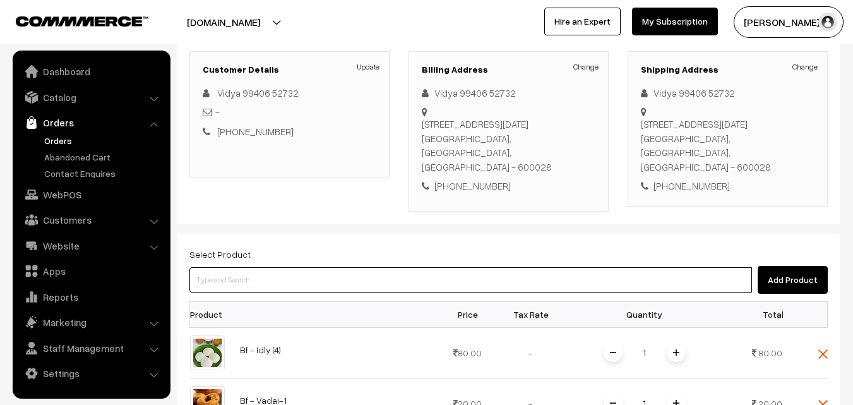
click at [239, 279] on input at bounding box center [470, 279] width 563 height 25
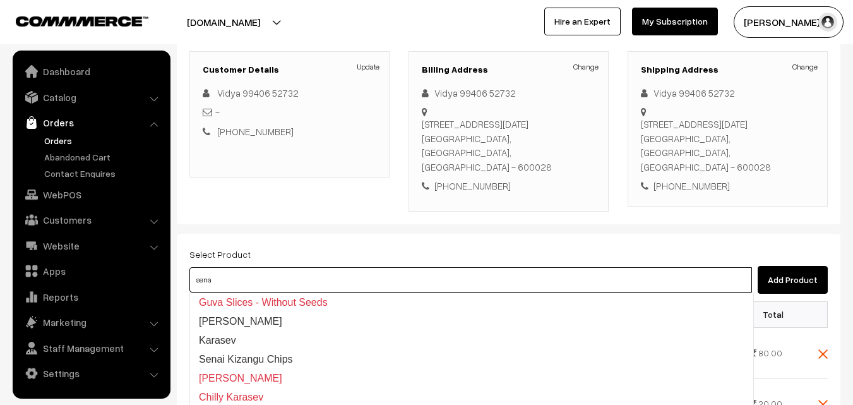
type input "senai"
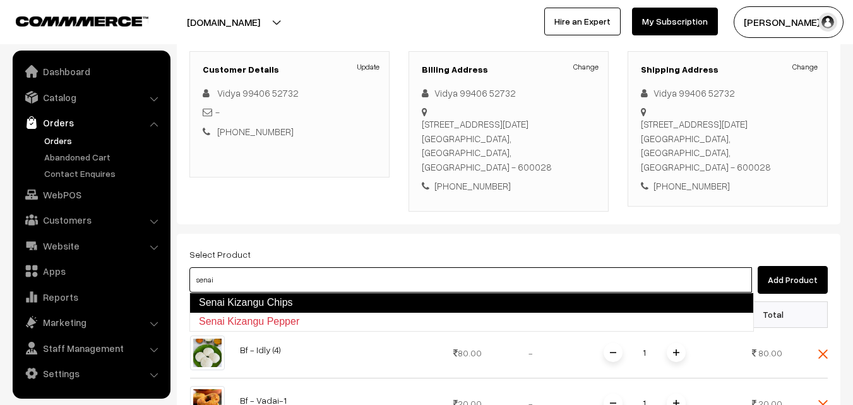
click at [240, 295] on link "Senai Kizangu Chips" at bounding box center [471, 302] width 565 height 20
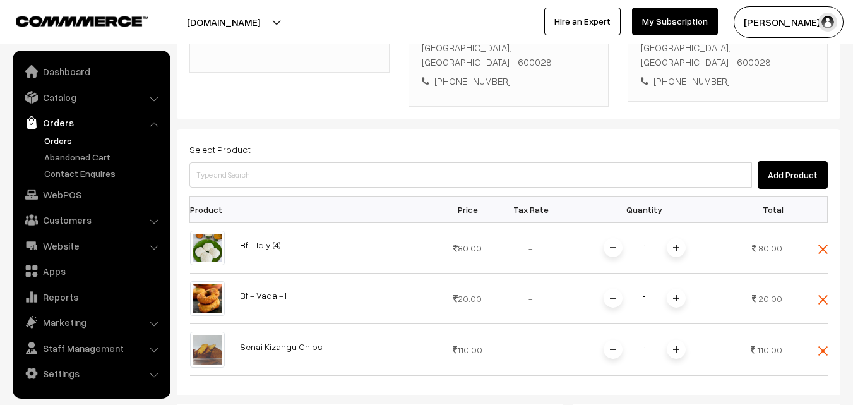
scroll to position [483, 0]
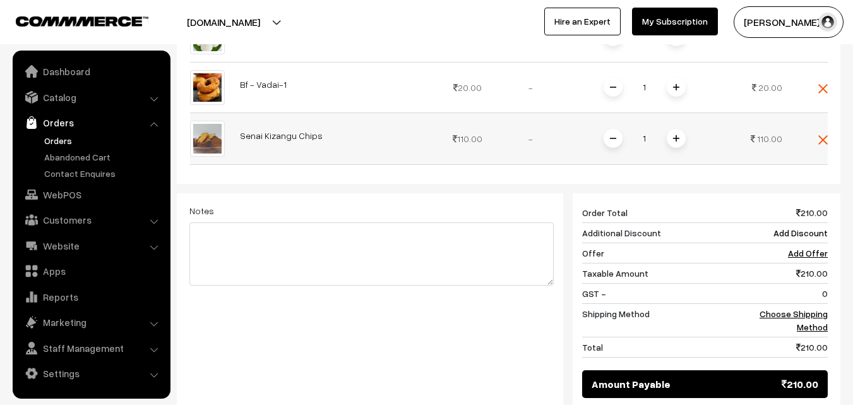
drag, startPoint x: 653, startPoint y: 141, endPoint x: 587, endPoint y: 129, distance: 66.7
click at [587, 129] on td "1" at bounding box center [645, 138] width 164 height 52
type input "6"
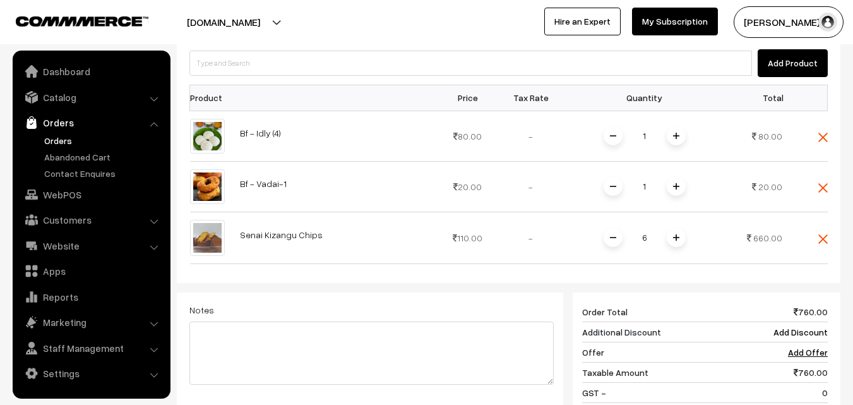
scroll to position [294, 0]
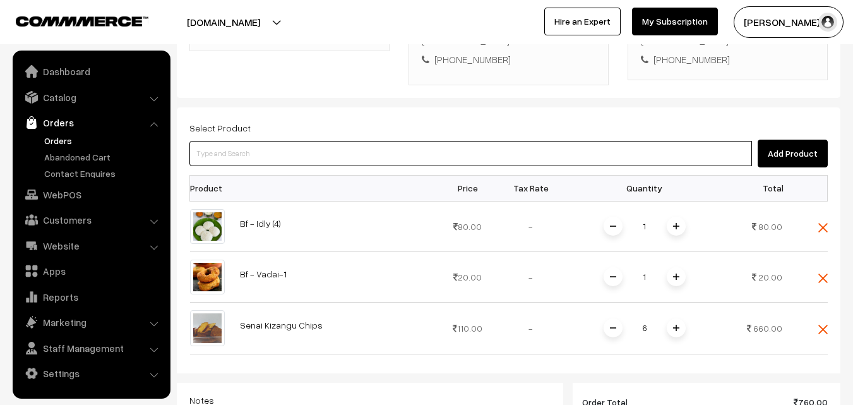
click at [255, 157] on input at bounding box center [470, 153] width 563 height 25
type input "jack"
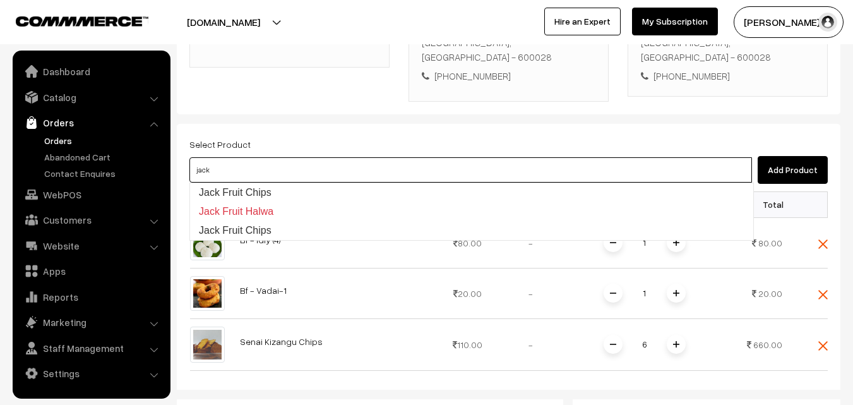
scroll to position [231, 0]
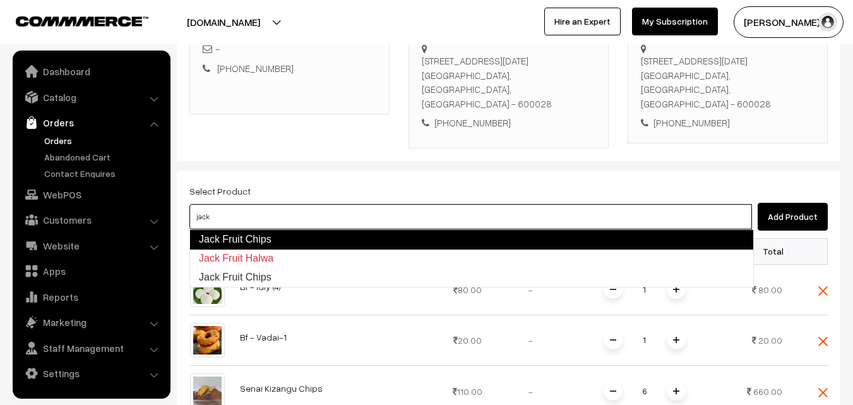
click at [263, 234] on link "Jack Fruit Chips" at bounding box center [471, 239] width 565 height 20
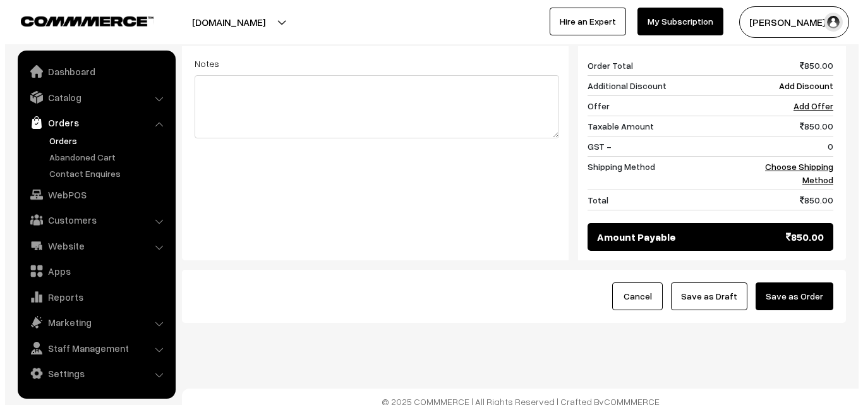
scroll to position [687, 0]
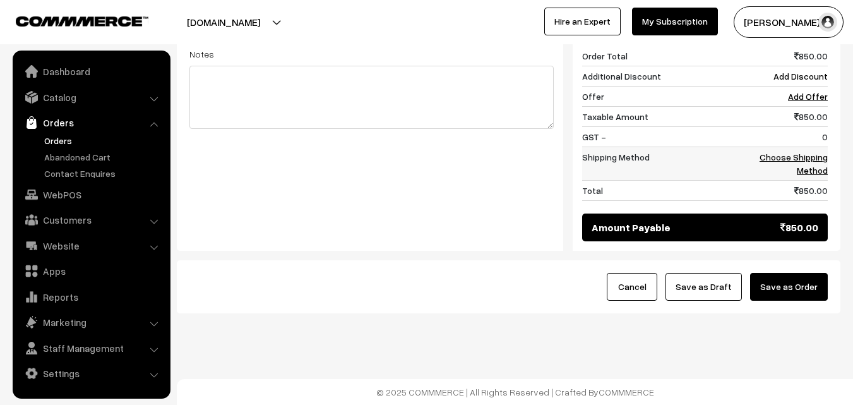
click at [778, 154] on link "Choose Shipping Method" at bounding box center [794, 164] width 68 height 24
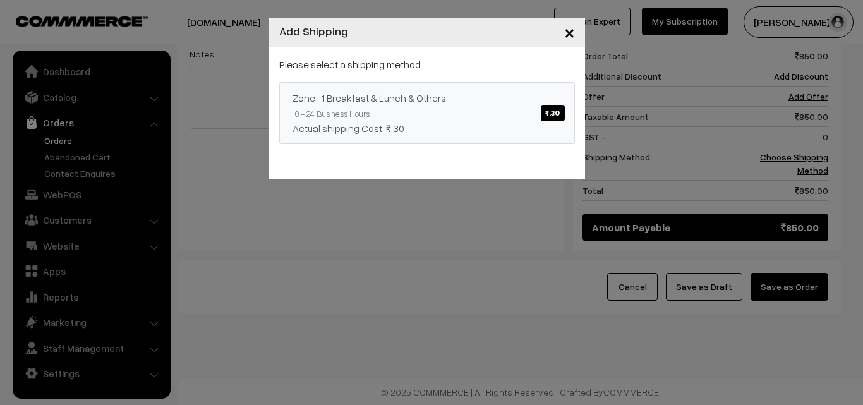
click at [490, 115] on link "Zone -1 Breakfast & Lunch & Others ₹.30 10 - 24 Business Hours Actual shipping …" at bounding box center [427, 113] width 296 height 62
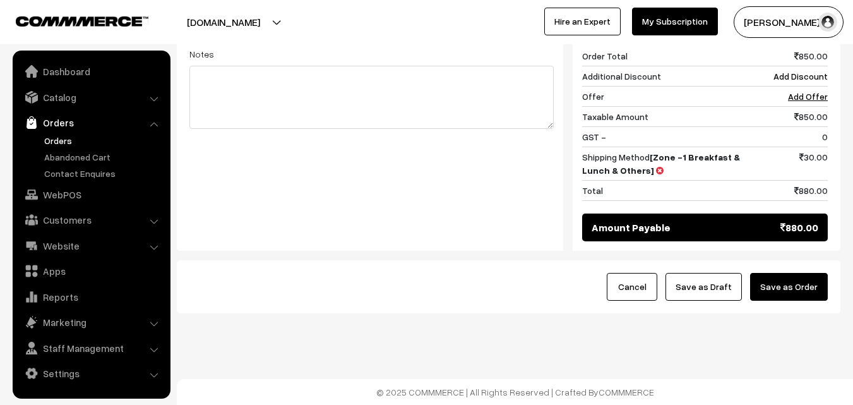
click at [781, 287] on button "Save as Order" at bounding box center [789, 287] width 78 height 28
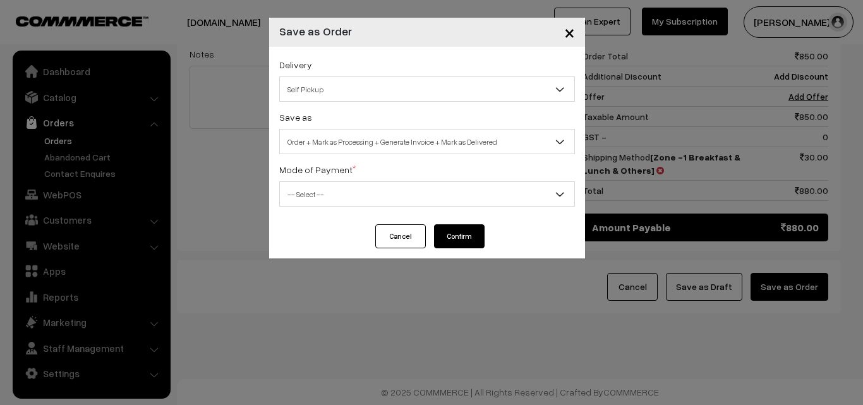
click at [330, 73] on div "Delivery Self Pickup Zone -1 Breakfast & Lunch & Others (₹30) (10 - 24 Business…" at bounding box center [427, 79] width 296 height 45
click at [328, 90] on span "Self Pickup" at bounding box center [427, 89] width 294 height 22
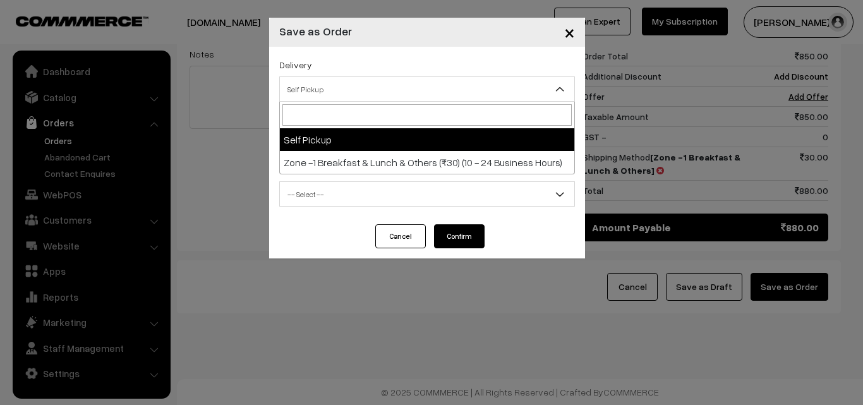
select select "ZON1"
select select "3"
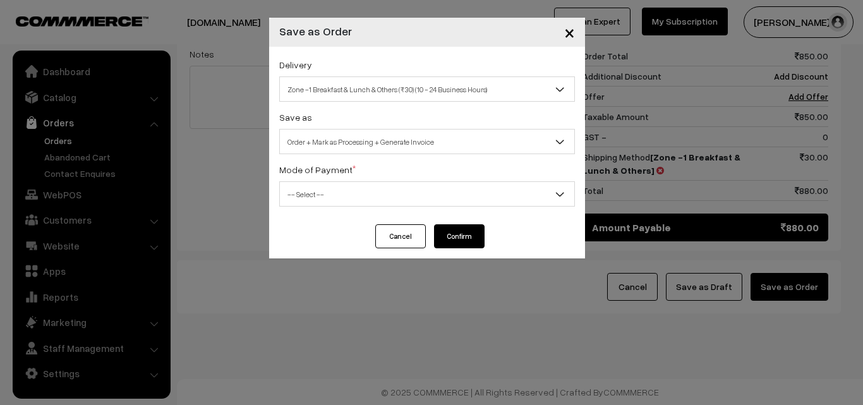
click at [344, 141] on span "Order + Mark as Processing + Generate Invoice" at bounding box center [427, 142] width 294 height 22
click at [338, 200] on span "-- Select --" at bounding box center [427, 194] width 294 height 22
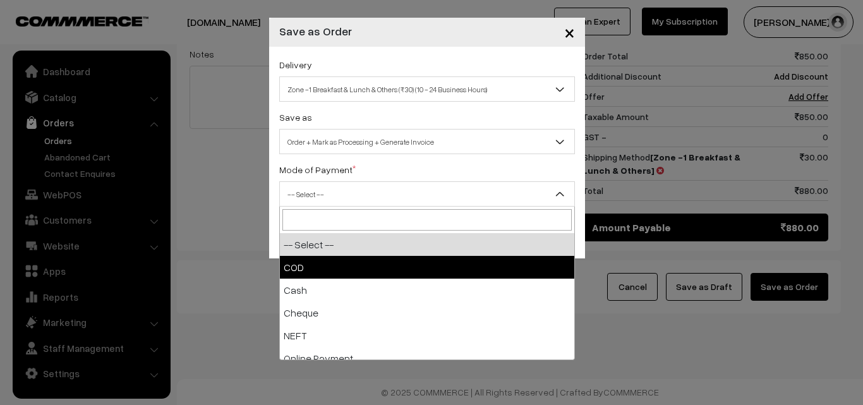
select select "1"
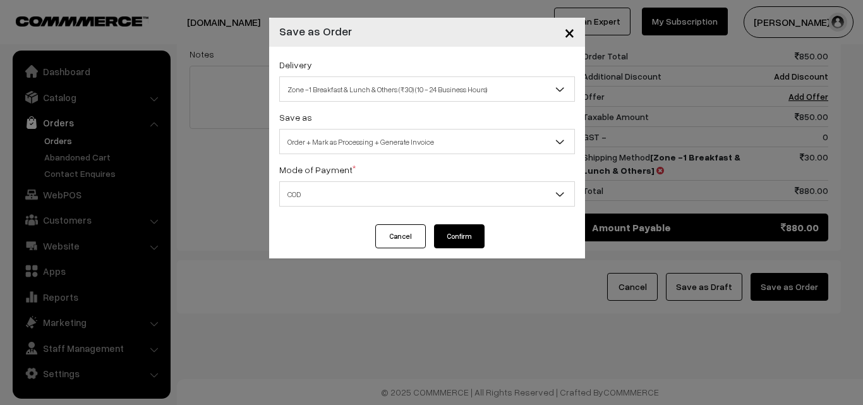
click at [458, 238] on button "Confirm" at bounding box center [459, 236] width 51 height 24
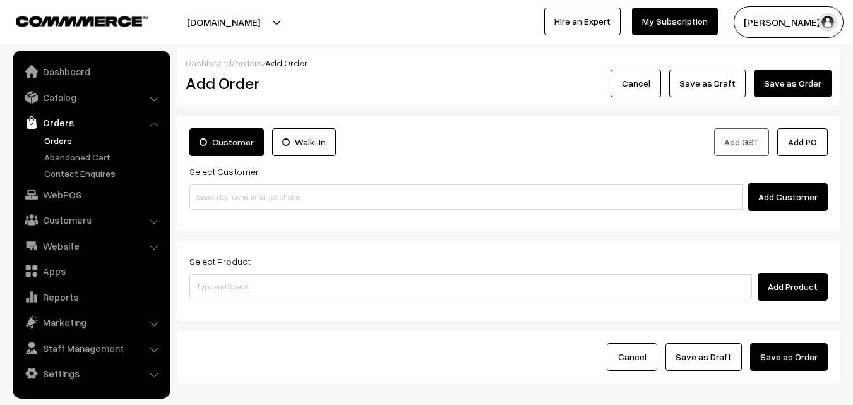
click at [59, 139] on link "Orders" at bounding box center [103, 140] width 125 height 13
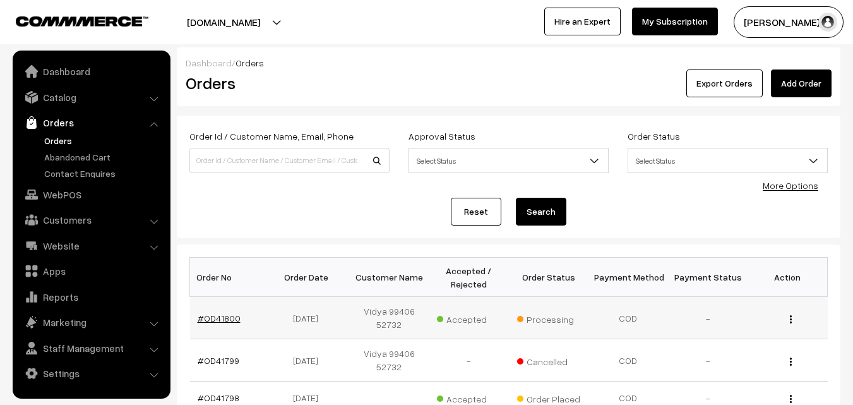
click at [217, 317] on link "#OD41800" at bounding box center [219, 318] width 43 height 11
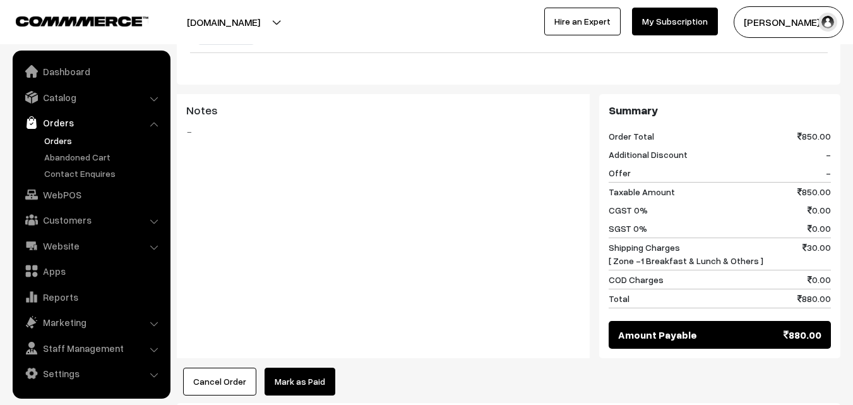
scroll to position [947, 0]
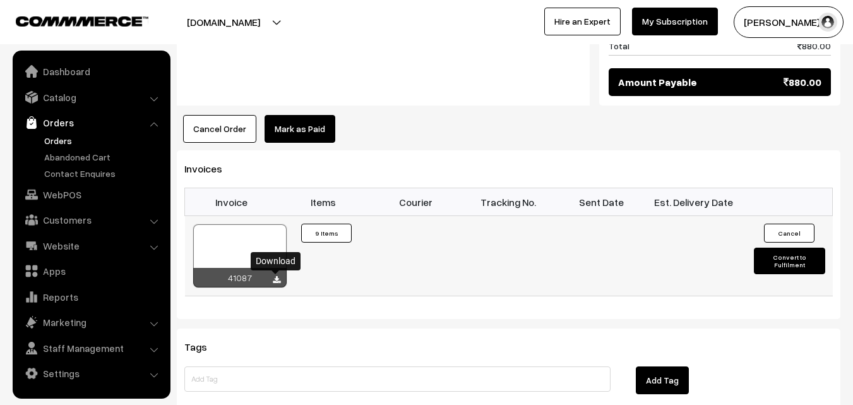
click at [279, 282] on icon at bounding box center [277, 280] width 8 height 8
click at [266, 248] on div at bounding box center [239, 255] width 93 height 63
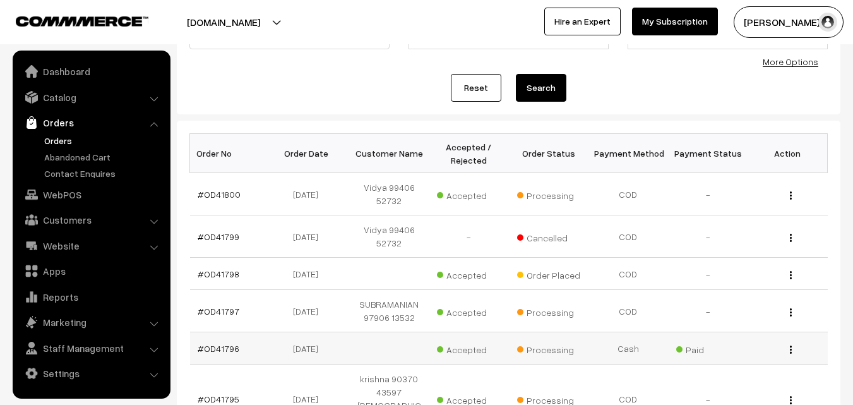
scroll to position [126, 0]
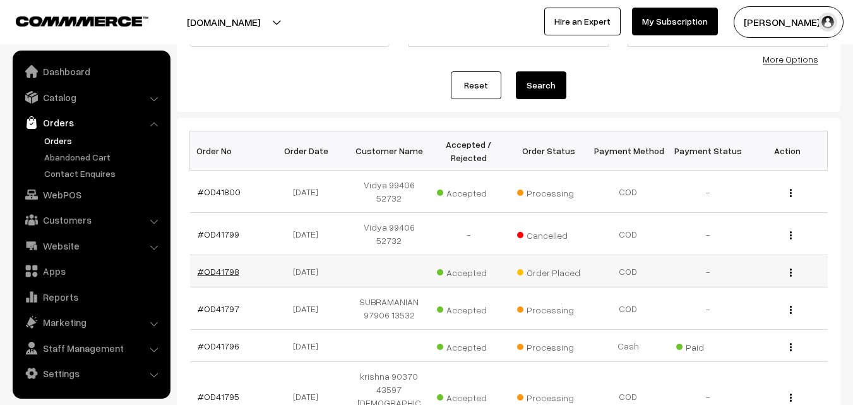
click at [223, 274] on link "#OD41798" at bounding box center [219, 271] width 42 height 11
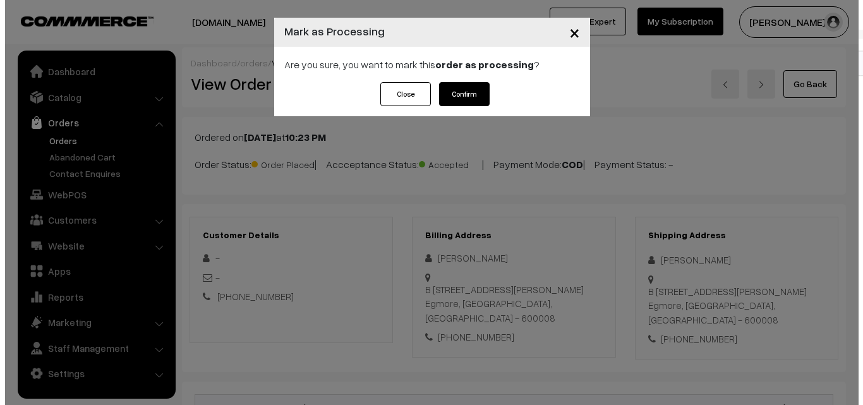
scroll to position [759, 0]
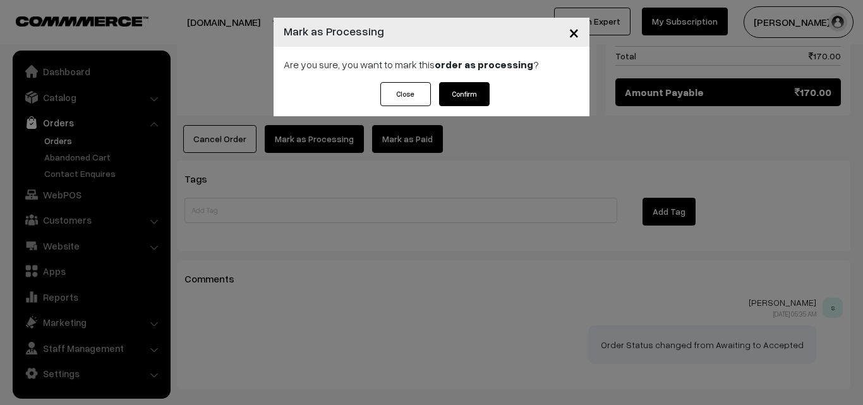
click at [485, 89] on button "Confirm" at bounding box center [464, 94] width 51 height 24
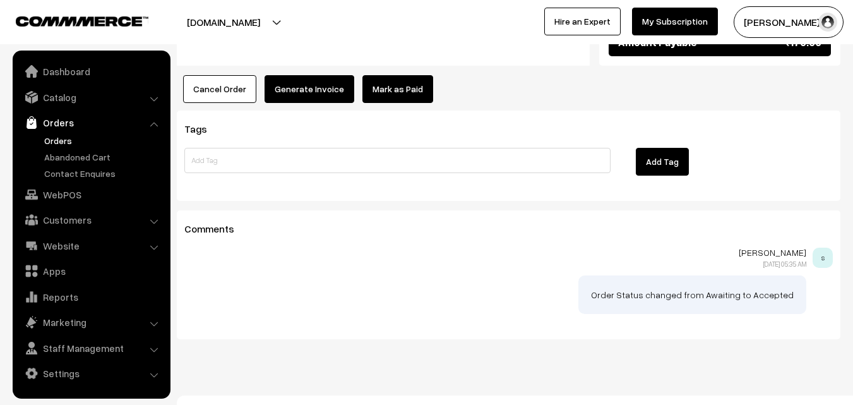
click at [321, 75] on button "Generate Invoice" at bounding box center [310, 89] width 90 height 28
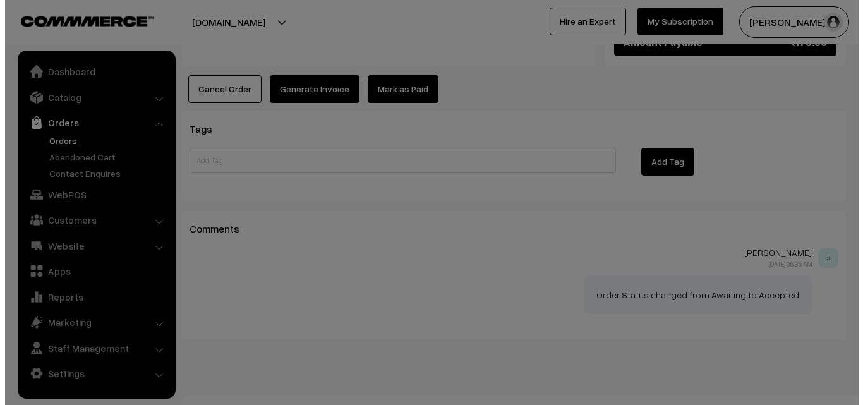
scroll to position [808, 0]
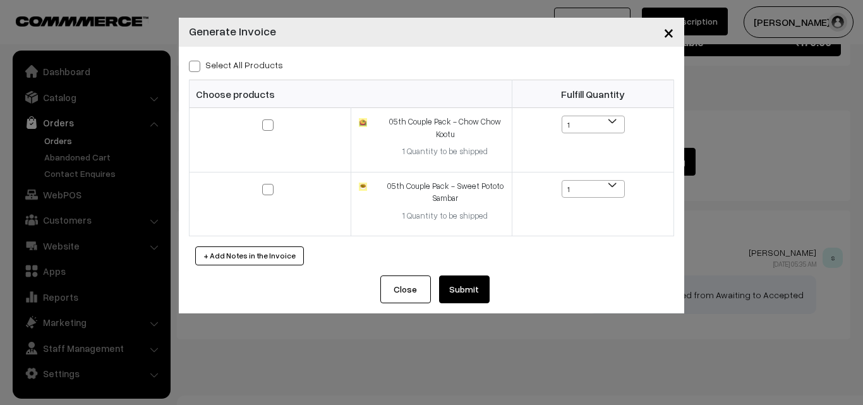
drag, startPoint x: 252, startPoint y: 66, endPoint x: 306, endPoint y: 102, distance: 64.8
click at [251, 66] on label "Select All Products" at bounding box center [236, 64] width 94 height 13
click at [197, 66] on input "Select All Products" at bounding box center [193, 64] width 8 height 8
checkbox input "true"
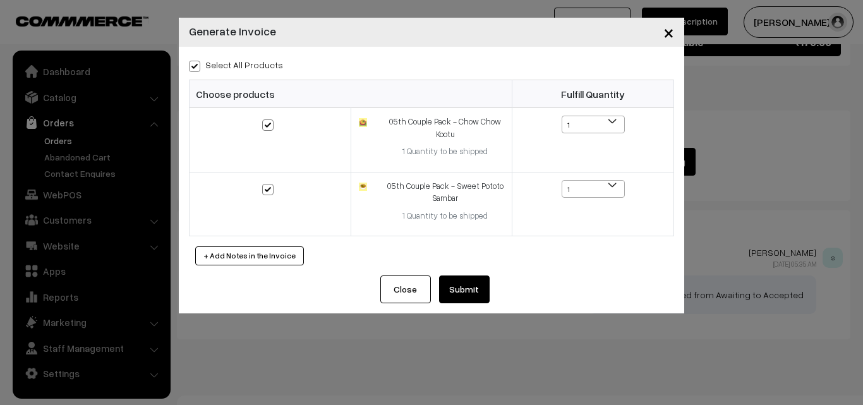
checkbox input "true"
click at [456, 272] on div "Select All Products Choose products Fulfill Quantity 1 1 1 1" at bounding box center [431, 161] width 505 height 229
click at [452, 282] on button "Submit" at bounding box center [464, 289] width 51 height 28
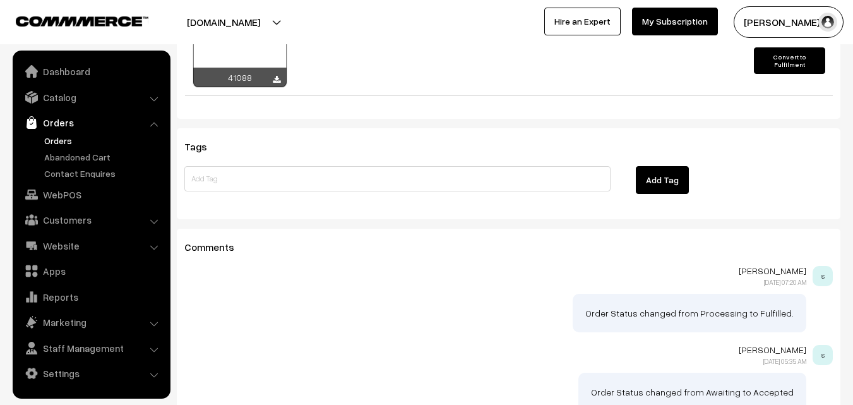
scroll to position [806, 0]
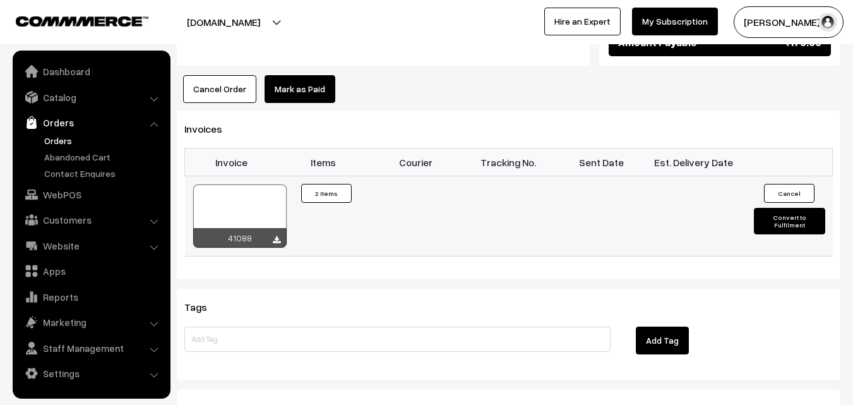
click at [256, 191] on div at bounding box center [239, 215] width 93 height 63
click at [54, 140] on link "Orders" at bounding box center [103, 140] width 125 height 13
